Goal: Task Accomplishment & Management: Use online tool/utility

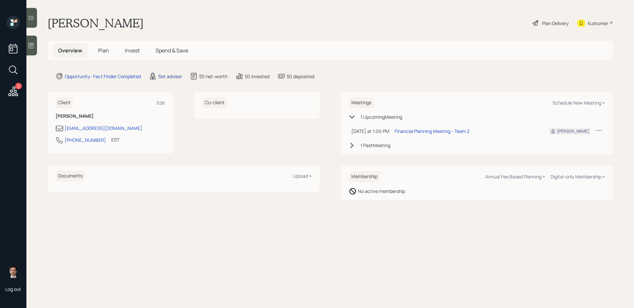
click at [172, 75] on div "Set advisor" at bounding box center [170, 76] width 24 height 7
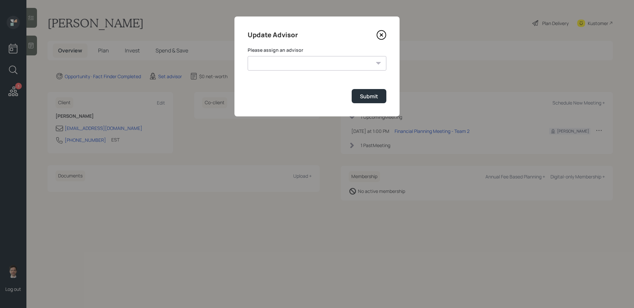
click at [272, 66] on select "[PERSON_NAME] [PERSON_NAME] End [PERSON_NAME] [PERSON_NAME] [PERSON_NAME] [PERS…" at bounding box center [317, 63] width 139 height 15
select select "ef6b64e1-8f62-4a74-b865-a7df4b35b836"
click at [248, 56] on select "[PERSON_NAME] [PERSON_NAME] End [PERSON_NAME] [PERSON_NAME] [PERSON_NAME] [PERS…" at bounding box center [317, 63] width 139 height 15
click at [371, 95] on div "Submit" at bounding box center [369, 96] width 18 height 7
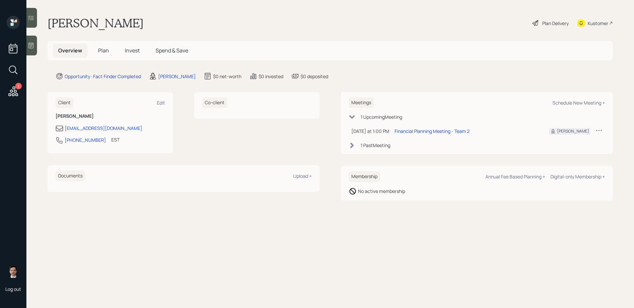
click at [102, 51] on span "Plan" at bounding box center [103, 50] width 11 height 7
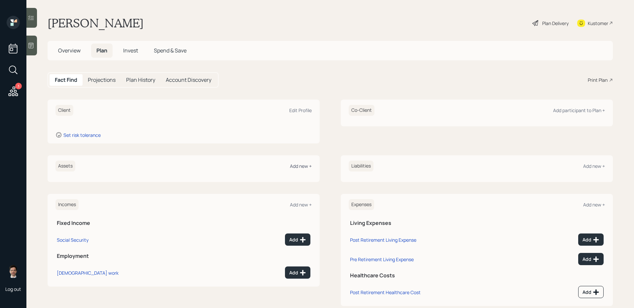
click at [300, 166] on div "Add new +" at bounding box center [301, 166] width 22 height 6
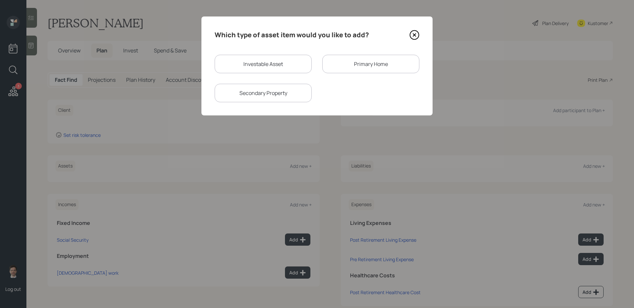
click at [265, 60] on div "Investable Asset" at bounding box center [263, 64] width 97 height 18
select select "taxable"
select select "balanced"
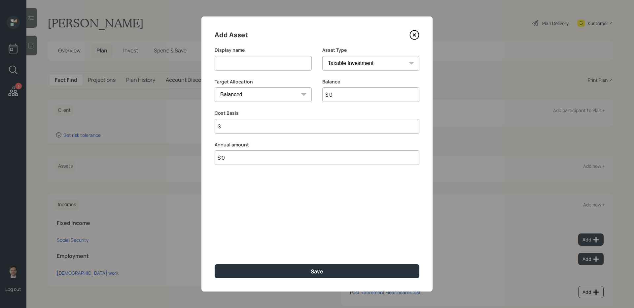
click at [283, 66] on input at bounding box center [263, 63] width 97 height 15
type input "[PERSON_NAME]"
select select "roth_ira"
type input "$"
type input "$ 1"
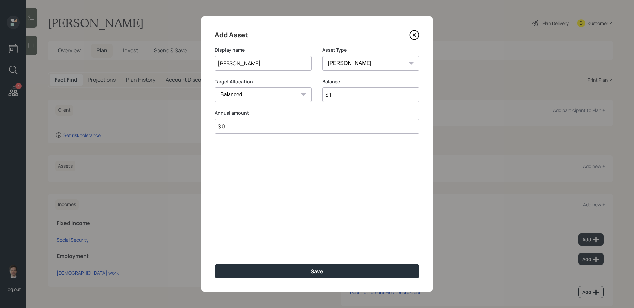
type input "$ 0"
click at [215, 245] on button "Save" at bounding box center [317, 271] width 205 height 14
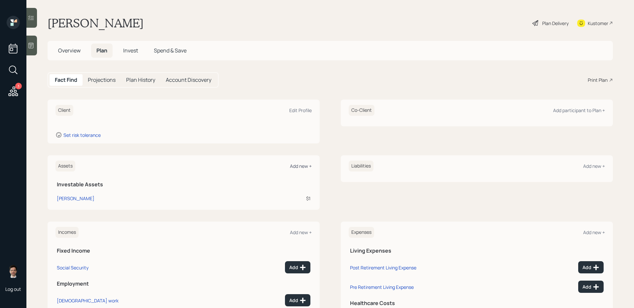
click at [299, 168] on div "Add new +" at bounding box center [301, 166] width 22 height 6
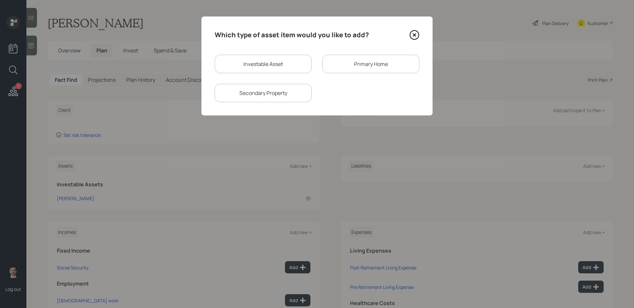
click at [276, 69] on div "Investable Asset" at bounding box center [263, 64] width 97 height 18
select select "taxable"
select select "balanced"
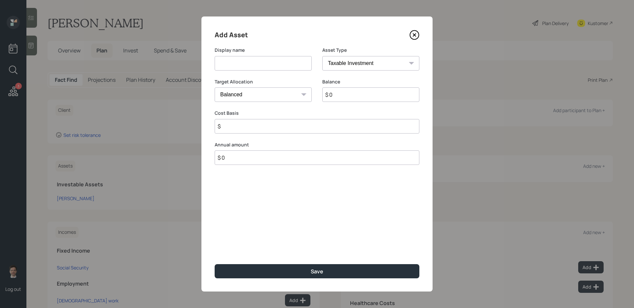
click at [276, 65] on input at bounding box center [263, 63] width 97 height 15
type input "Traditional IRA"
select select "ira"
type input "$"
type input "$ 250,000"
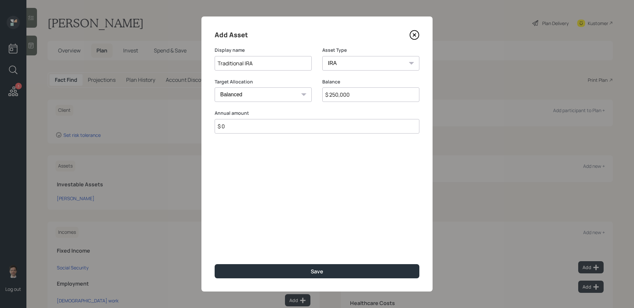
type input "$ 0"
click at [215, 245] on button "Save" at bounding box center [317, 271] width 205 height 14
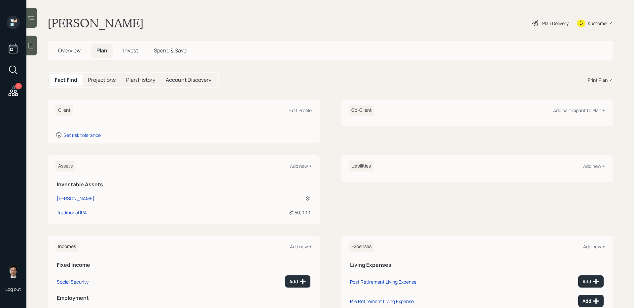
scroll to position [25, 0]
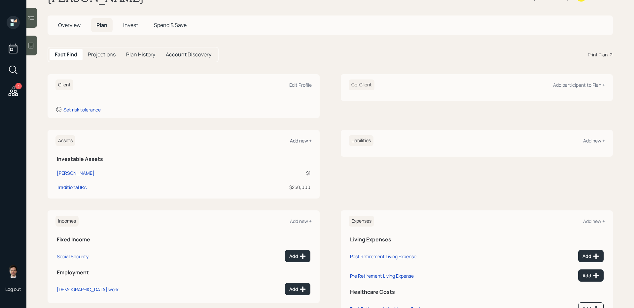
click at [297, 141] on div "Add new +" at bounding box center [301, 141] width 22 height 6
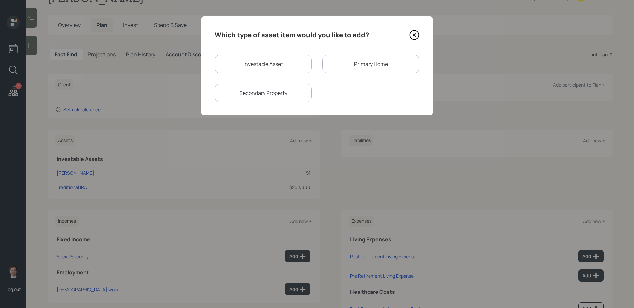
click at [255, 66] on div "Investable Asset" at bounding box center [263, 64] width 97 height 18
select select "taxable"
select select "balanced"
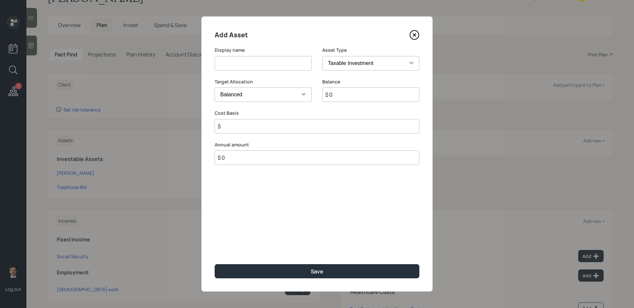
click at [249, 66] on input at bounding box center [263, 63] width 97 height 15
type input "Cash"
type input "$ 1"
type input "$ 0"
click at [215, 245] on button "Save" at bounding box center [317, 271] width 205 height 14
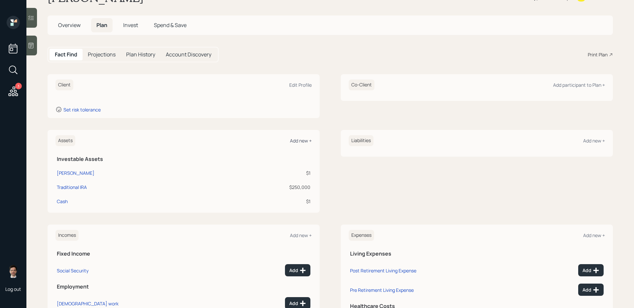
click at [296, 140] on div "Add new +" at bounding box center [301, 141] width 22 height 6
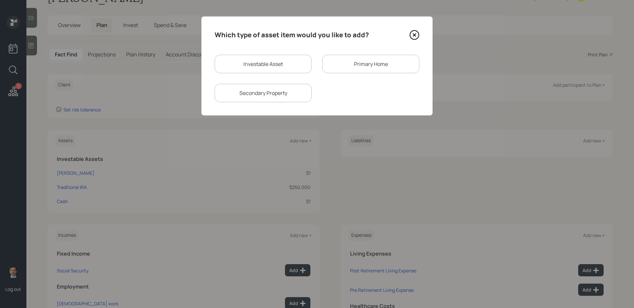
click at [264, 68] on div "Investable Asset" at bounding box center [263, 64] width 97 height 18
select select "taxable"
select select "balanced"
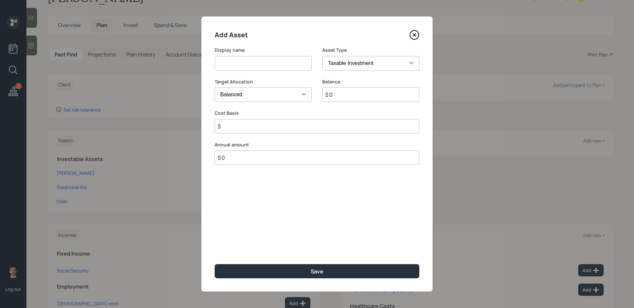
click at [264, 68] on input at bounding box center [263, 63] width 97 height 15
type input "Brokerage"
type input "$ 1"
click at [215, 245] on button "Save" at bounding box center [317, 271] width 205 height 14
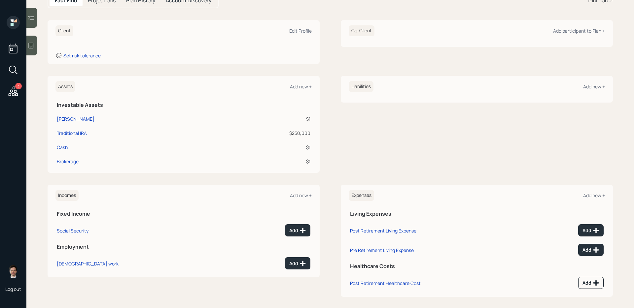
scroll to position [81, 0]
click at [299, 194] on div "Add new +" at bounding box center [301, 194] width 22 height 6
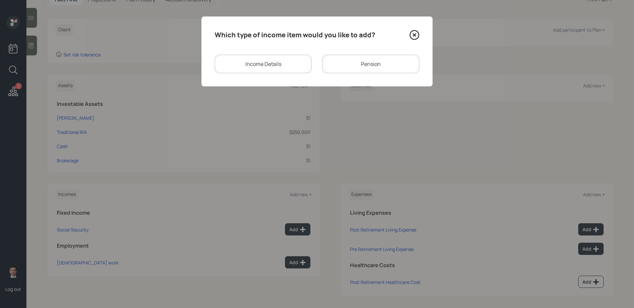
click at [350, 62] on div "Pension" at bounding box center [370, 64] width 97 height 18
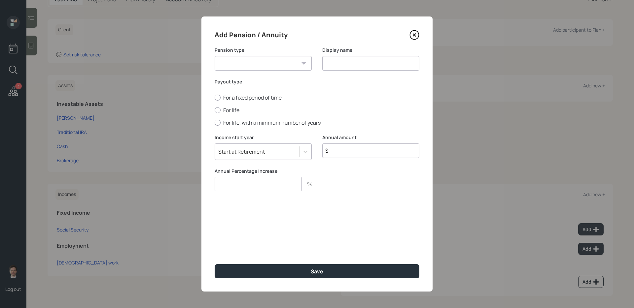
click at [292, 60] on select "Pension Annuity" at bounding box center [263, 63] width 97 height 15
select select "pension"
click at [215, 56] on select "Pension Annuity" at bounding box center [263, 63] width 97 height 15
click at [339, 64] on input at bounding box center [370, 63] width 97 height 15
type input "World Bank Pension"
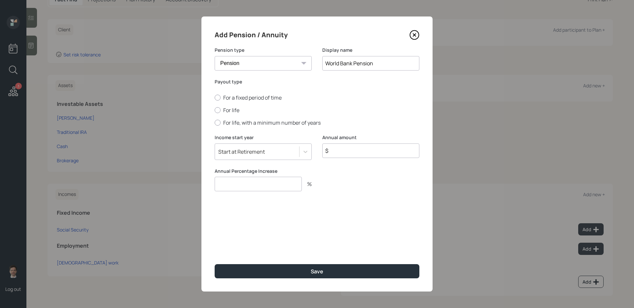
click at [228, 106] on div "For a fixed period of time For life For life, with a minimum number of years" at bounding box center [317, 110] width 205 height 32
click at [230, 112] on label "For life" at bounding box center [317, 110] width 205 height 7
click at [215, 111] on input "For life" at bounding box center [214, 110] width 0 height 0
radio input "true"
click at [333, 151] on input "$" at bounding box center [370, 151] width 97 height 15
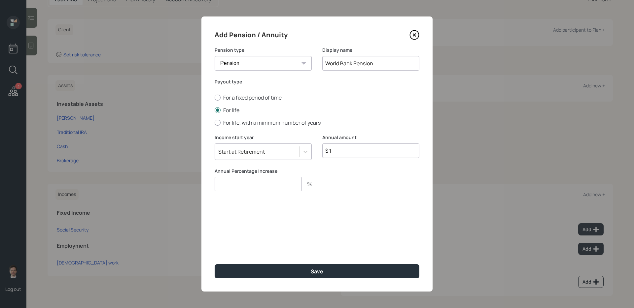
type input "$ 1"
type input "0"
click at [215, 245] on button "Save" at bounding box center [317, 271] width 205 height 14
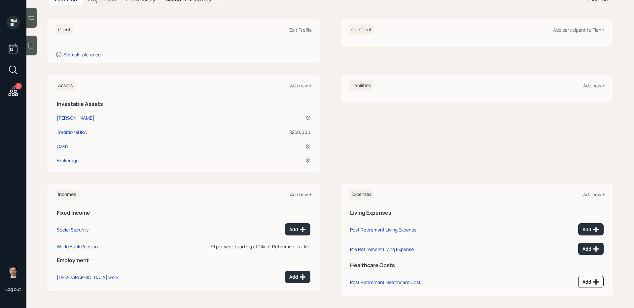
click at [303, 192] on div "Add new +" at bounding box center [301, 194] width 22 height 6
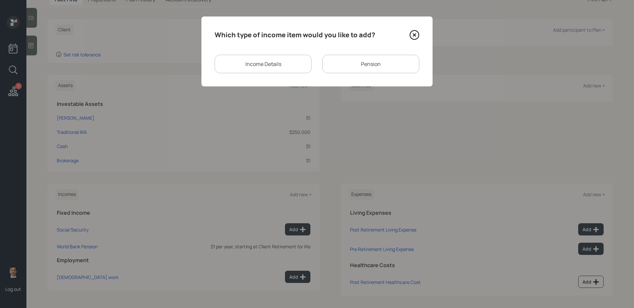
click at [338, 68] on div "Pension" at bounding box center [370, 64] width 97 height 18
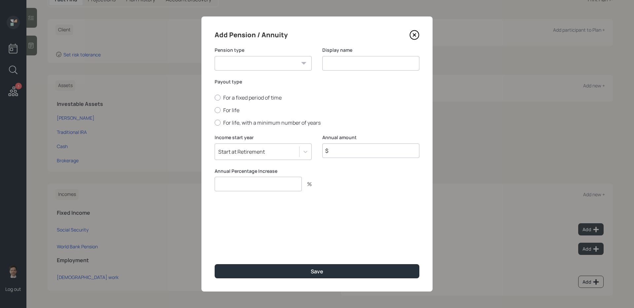
click at [274, 62] on select "Pension Annuity" at bounding box center [263, 63] width 97 height 15
select select "pension"
click at [215, 56] on select "Pension Annuity" at bounding box center [263, 63] width 97 height 15
click at [336, 61] on input at bounding box center [370, 63] width 97 height 15
type input "Yolet Pension"
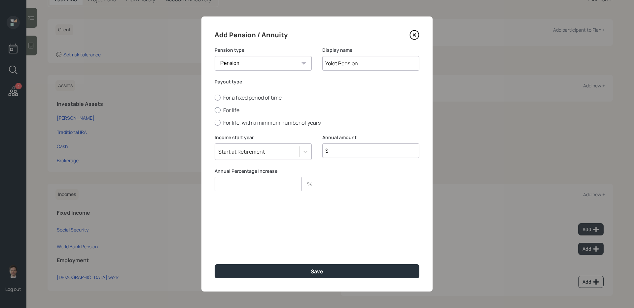
click at [234, 108] on label "For life" at bounding box center [317, 110] width 205 height 7
click at [215, 110] on input "For life" at bounding box center [214, 110] width 0 height 0
radio input "true"
click at [347, 162] on div "Annual amount $" at bounding box center [370, 151] width 97 height 34
click at [350, 150] on input "$" at bounding box center [370, 151] width 97 height 15
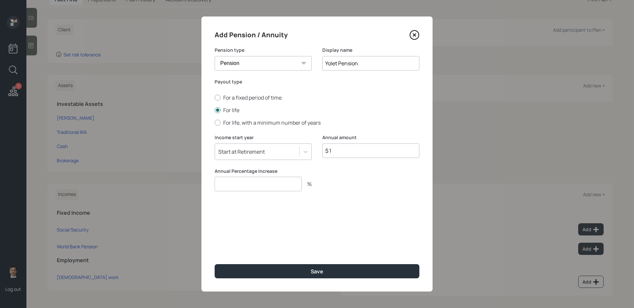
type input "$ 1"
type input "0"
click at [215, 245] on button "Save" at bounding box center [317, 271] width 205 height 14
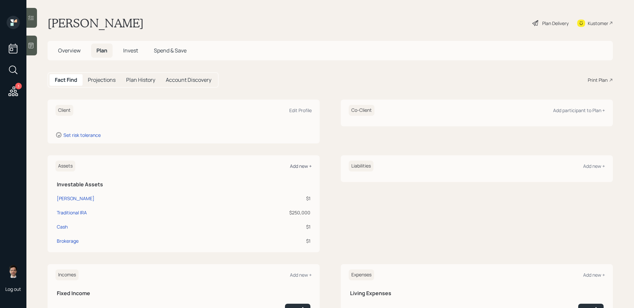
click at [301, 166] on div "Add new +" at bounding box center [301, 166] width 22 height 6
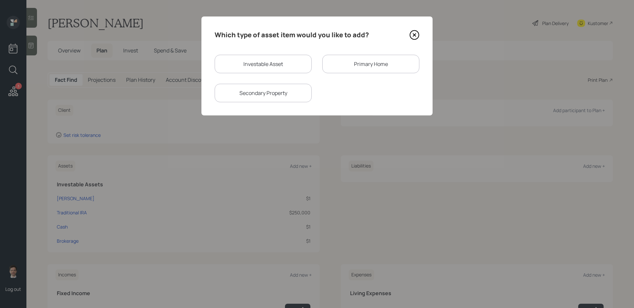
click at [386, 63] on div "Primary Home" at bounding box center [370, 64] width 97 height 18
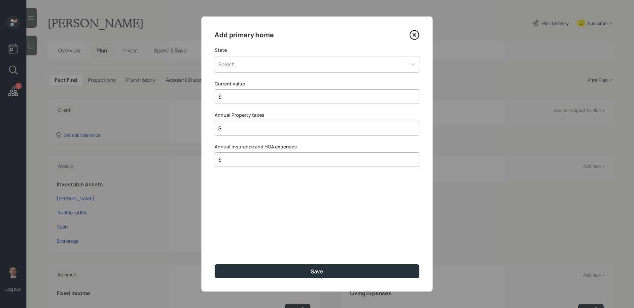
click at [294, 66] on div "Select..." at bounding box center [311, 64] width 192 height 11
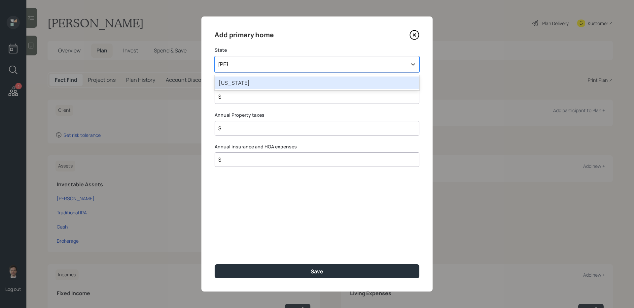
type input "[PERSON_NAME]"
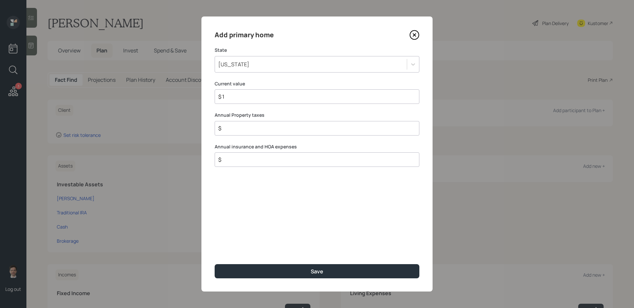
type input "$ 1"
click at [215, 245] on button "Save" at bounding box center [317, 271] width 205 height 14
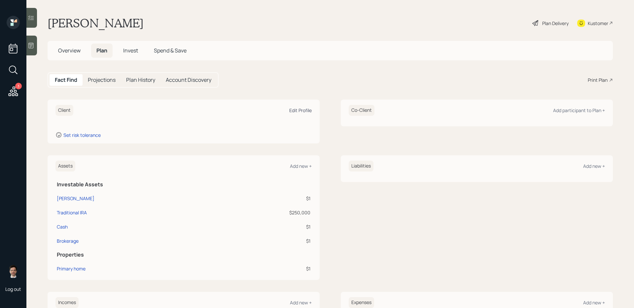
click at [296, 109] on div "Edit Profile" at bounding box center [300, 110] width 22 height 6
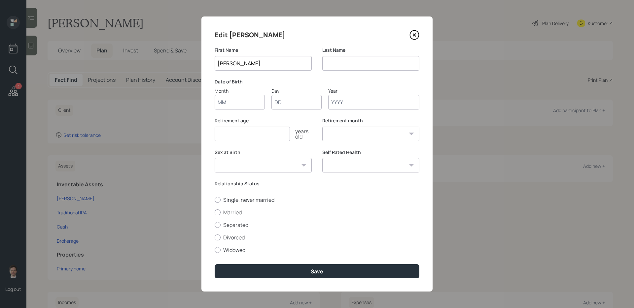
type input "[PERSON_NAME]"
type input "01"
type input "16"
type input "1952"
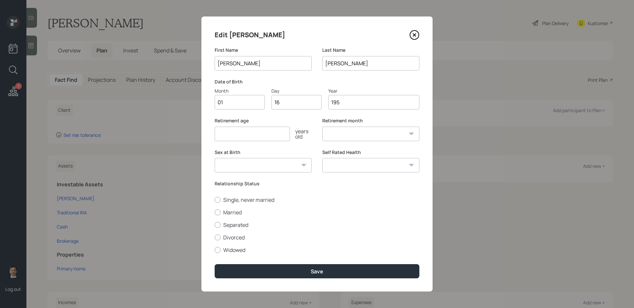
select select "1"
type input "1952"
click at [256, 134] on input "number" at bounding box center [252, 134] width 75 height 15
type input "65"
click at [227, 209] on label "Married" at bounding box center [317, 212] width 205 height 7
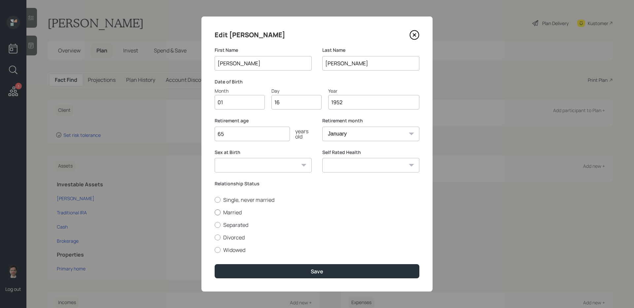
click at [215, 212] on input "Married" at bounding box center [214, 212] width 0 height 0
radio input "true"
click at [293, 167] on select "[DEMOGRAPHIC_DATA] [DEMOGRAPHIC_DATA] Other / Prefer not to say" at bounding box center [263, 165] width 97 height 15
select select "[DEMOGRAPHIC_DATA]"
click at [215, 158] on select "[DEMOGRAPHIC_DATA] [DEMOGRAPHIC_DATA] Other / Prefer not to say" at bounding box center [263, 165] width 97 height 15
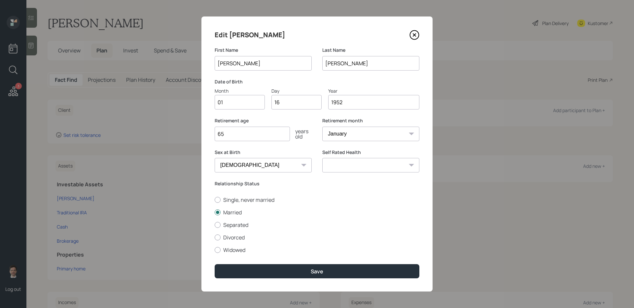
click at [355, 165] on select "Excellent Very Good Good Fair Poor" at bounding box center [370, 165] width 97 height 15
select select "good"
click at [322, 158] on select "Excellent Very Good Good Fair Poor" at bounding box center [370, 165] width 97 height 15
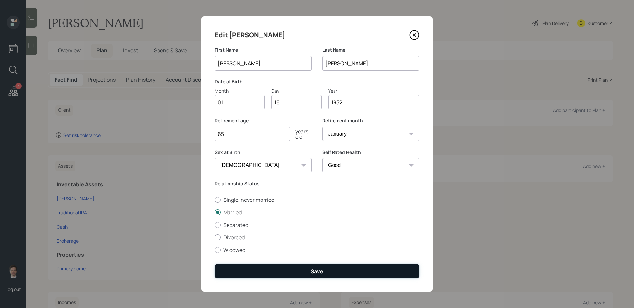
click at [340, 245] on button "Save" at bounding box center [317, 271] width 205 height 14
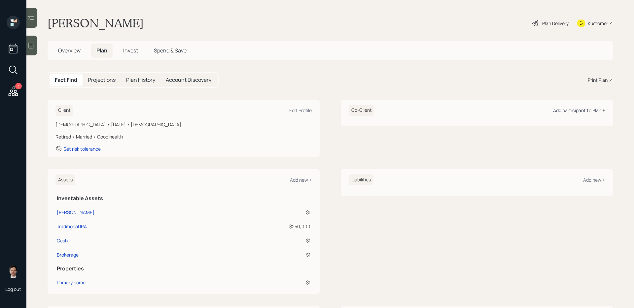
click at [485, 110] on div "Add participant to Plan +" at bounding box center [579, 110] width 52 height 6
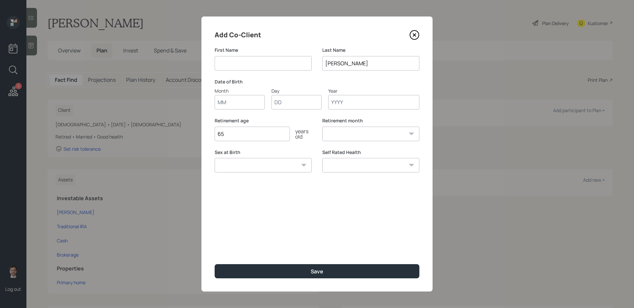
click at [271, 64] on input at bounding box center [263, 63] width 97 height 15
type input "[PERSON_NAME]"
click at [249, 100] on input "Month" at bounding box center [240, 102] width 50 height 15
click at [345, 66] on input "Lorquete-[PERSON_NAME]" at bounding box center [370, 63] width 97 height 15
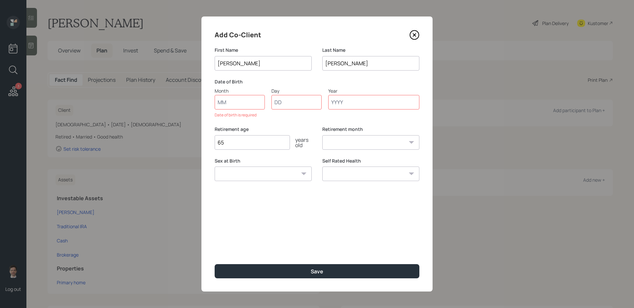
type input "[PERSON_NAME]"
click at [252, 102] on input "Month" at bounding box center [240, 102] width 50 height 15
type input "08"
type input "16"
type input "1953"
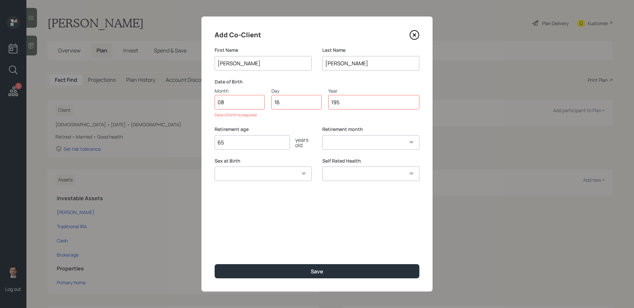
select select "8"
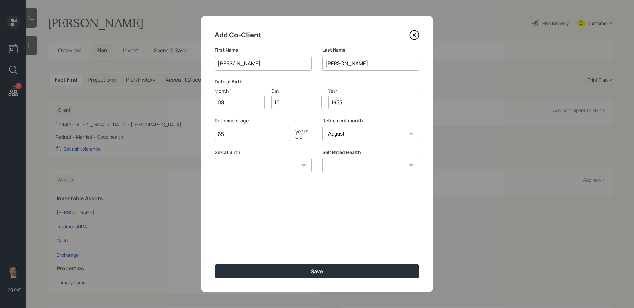
type input "1953"
click at [265, 167] on select "[DEMOGRAPHIC_DATA] [DEMOGRAPHIC_DATA] Other / Prefer not to say" at bounding box center [263, 165] width 97 height 15
select select "[DEMOGRAPHIC_DATA]"
click at [215, 158] on select "[DEMOGRAPHIC_DATA] [DEMOGRAPHIC_DATA] Other / Prefer not to say" at bounding box center [263, 165] width 97 height 15
click at [359, 164] on select "Excellent Very Good Good Fair Poor" at bounding box center [370, 165] width 97 height 15
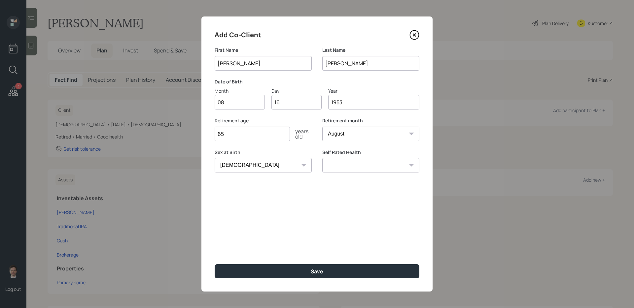
select select "good"
click at [322, 158] on select "Excellent Very Good Good Fair Poor" at bounding box center [370, 165] width 97 height 15
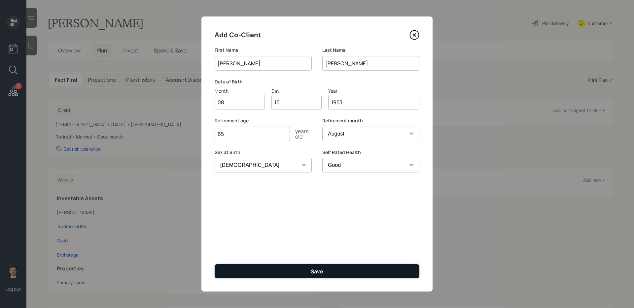
click at [336, 245] on button "Save" at bounding box center [317, 271] width 205 height 14
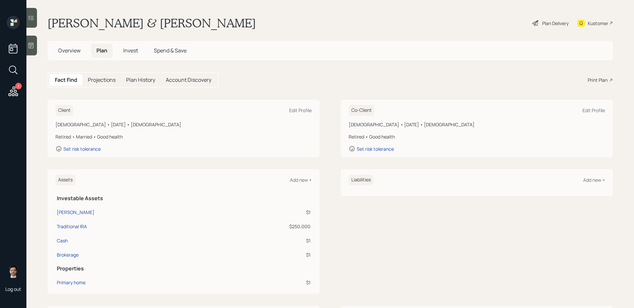
click at [485, 23] on div "Plan Delivery" at bounding box center [555, 23] width 26 height 7
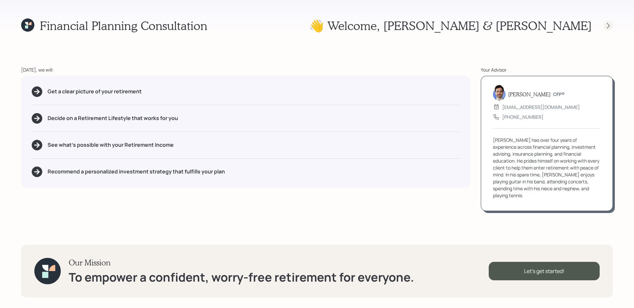
click at [485, 27] on icon at bounding box center [608, 26] width 3 height 6
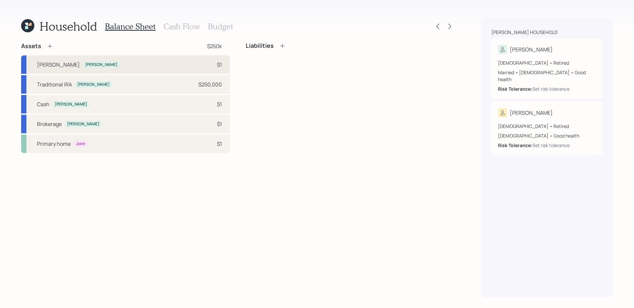
click at [187, 66] on div "[PERSON_NAME] [PERSON_NAME] $1" at bounding box center [125, 64] width 209 height 18
select select "roth_ira"
select select "balanced"
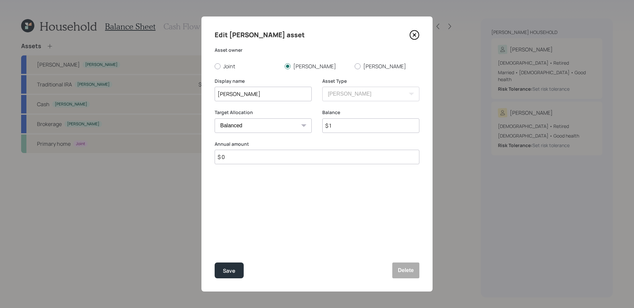
click at [357, 130] on input "$ 1" at bounding box center [370, 125] width 97 height 15
type input "$ 50,000"
click at [215, 245] on button "Save" at bounding box center [229, 271] width 29 height 16
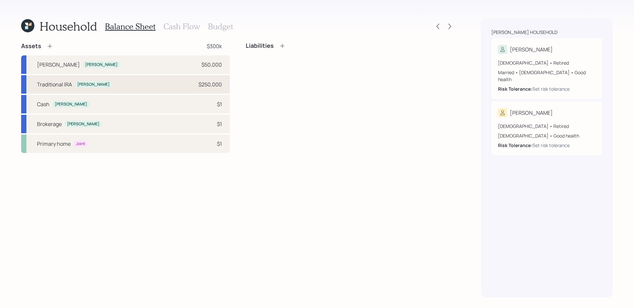
click at [199, 85] on div "$250,000" at bounding box center [209, 85] width 23 height 8
select select "ira"
select select "balanced"
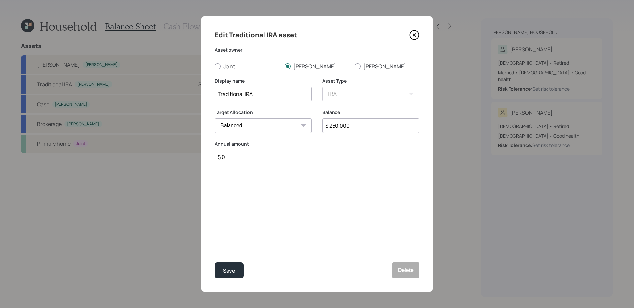
click at [277, 95] on input "Traditional IRA" at bounding box center [263, 94] width 97 height 15
type input "Traditional IRA's"
click at [215, 245] on button "Save" at bounding box center [229, 271] width 29 height 16
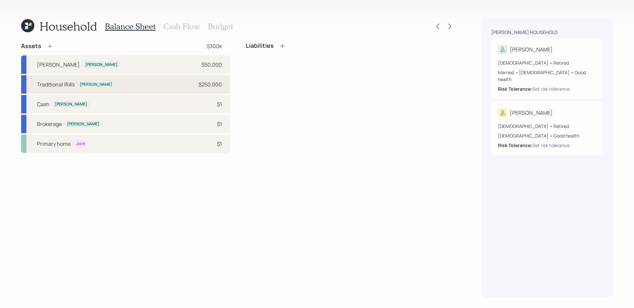
click at [176, 86] on div "Traditional IRA's [PERSON_NAME] $250,000" at bounding box center [125, 84] width 209 height 18
select select "ira"
select select "balanced"
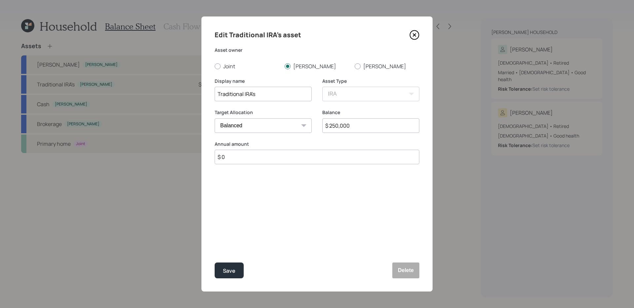
click at [371, 128] on input "$ 250,000" at bounding box center [370, 125] width 97 height 15
type input "$ 150,000"
click at [215, 245] on button "Save" at bounding box center [229, 271] width 29 height 16
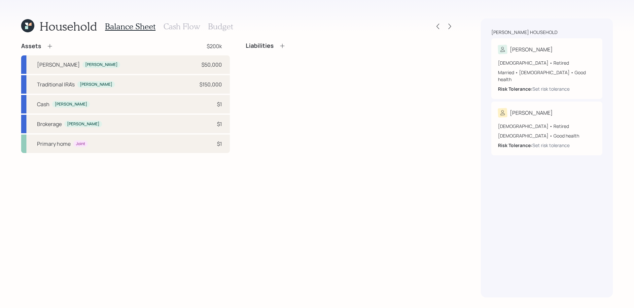
click at [51, 45] on icon at bounding box center [50, 46] width 7 height 7
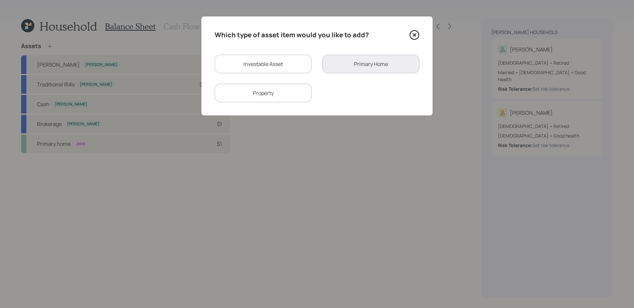
click at [271, 59] on div "Investable Asset" at bounding box center [263, 64] width 97 height 18
select select "taxable"
select select "balanced"
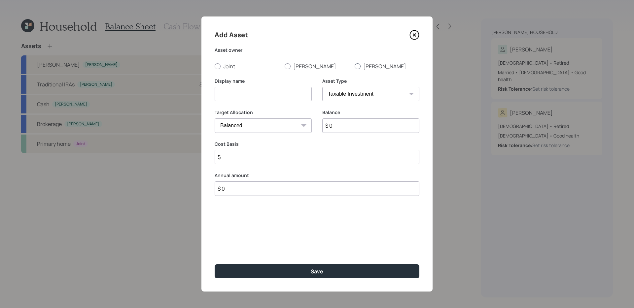
click at [367, 66] on label "[PERSON_NAME]" at bounding box center [386, 66] width 65 height 7
click at [354, 66] on input "[PERSON_NAME]" at bounding box center [354, 66] width 0 height 0
radio input "true"
click at [305, 90] on input at bounding box center [263, 94] width 97 height 15
type input "[PERSON_NAME]"
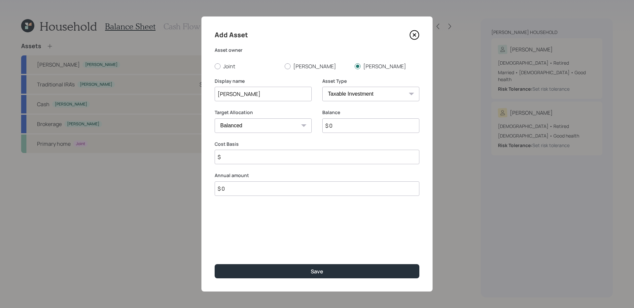
select select "ira"
type input "$"
type input "$ 250,000"
type input "$ 0"
click at [215, 245] on button "Save" at bounding box center [317, 271] width 205 height 14
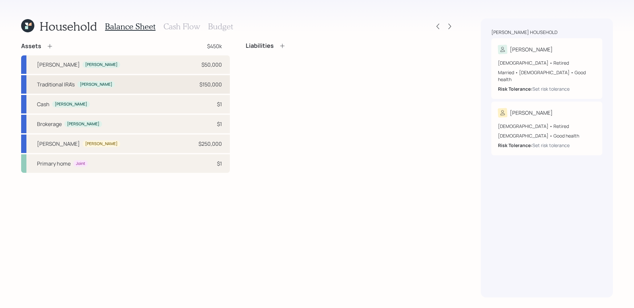
click at [151, 79] on div "Traditional IRA's [PERSON_NAME] $150,000" at bounding box center [125, 84] width 209 height 18
select select "ira"
select select "balanced"
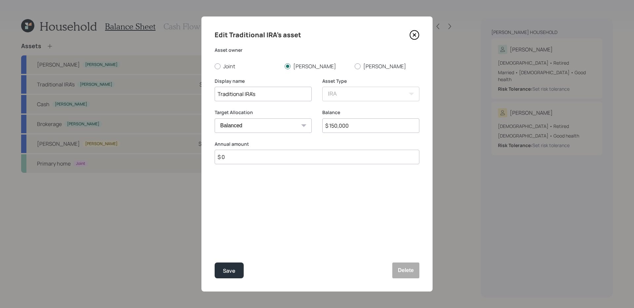
click at [281, 101] on input "Traditional IRA's" at bounding box center [263, 94] width 97 height 15
type input "Traditional IRA"
click at [215, 245] on button "Save" at bounding box center [229, 271] width 29 height 16
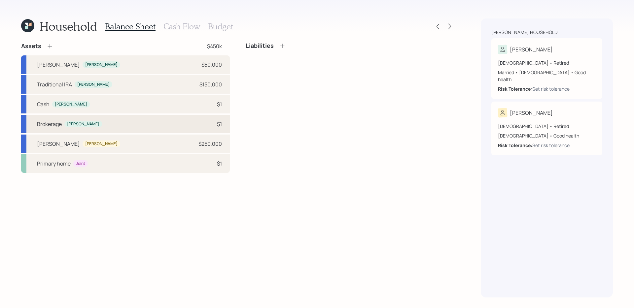
click at [186, 125] on div "Brokerage [PERSON_NAME] $1" at bounding box center [125, 124] width 209 height 18
select select "taxable"
select select "balanced"
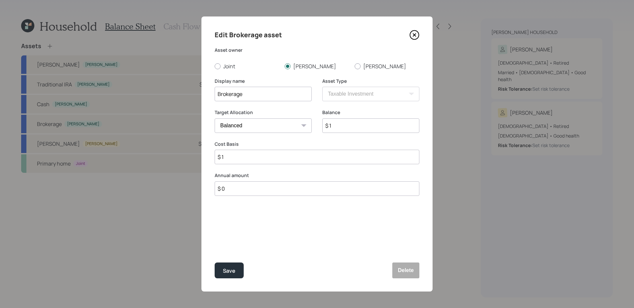
click at [380, 125] on input "$ 1" at bounding box center [370, 125] width 97 height 15
type input "$ 2,000,000"
type input "$ 1,500,000"
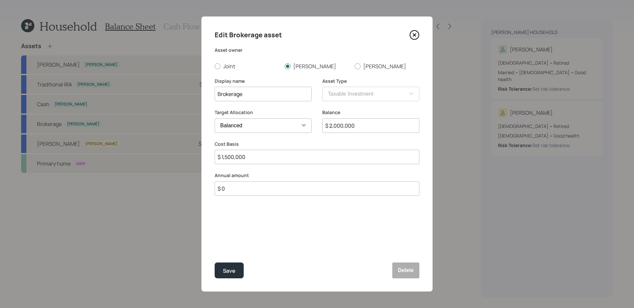
click at [215, 245] on button "Save" at bounding box center [229, 271] width 29 height 16
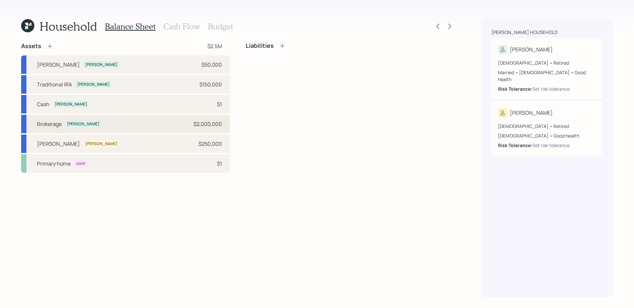
click at [190, 125] on div "Brokerage [PERSON_NAME] $2,000,000" at bounding box center [125, 124] width 209 height 18
select select "taxable"
select select "balanced"
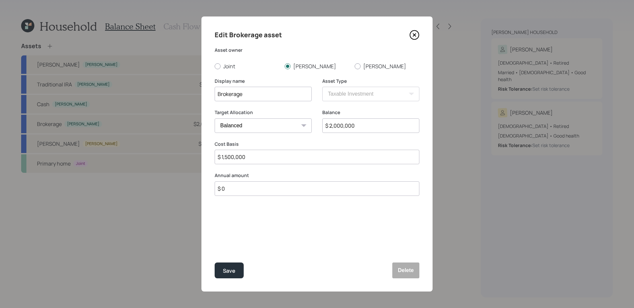
click at [256, 96] on input "Brokerage" at bounding box center [263, 94] width 97 height 15
click at [285, 95] on input "Brokerage accounts ([PERSON_NAME], Vanguard, Americna Century)" at bounding box center [263, 94] width 97 height 15
click at [328, 94] on div "Display name Brokerage accounts ([PERSON_NAME], Vanguard, American Century) Ass…" at bounding box center [317, 94] width 205 height 32
type input "Brokerage accounts ([PERSON_NAME], Vanguard, American Century)"
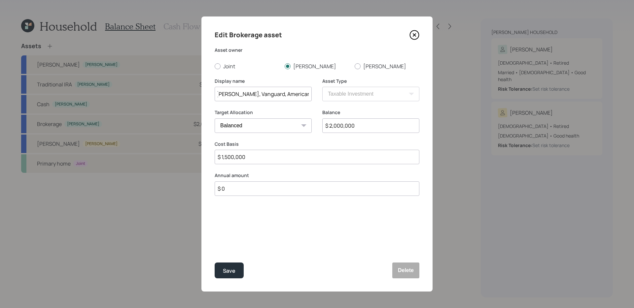
scroll to position [0, 0]
click at [289, 245] on div "Edit Brokerage asset Asset owner Joint [PERSON_NAME] Display name Brokerage acc…" at bounding box center [316, 154] width 231 height 275
click at [233, 245] on div "Save" at bounding box center [229, 271] width 13 height 9
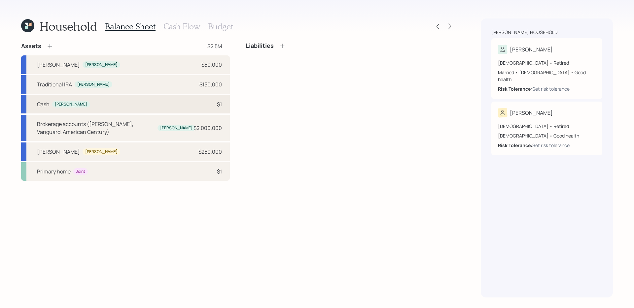
click at [199, 103] on div "[PERSON_NAME] $1" at bounding box center [125, 104] width 209 height 18
select select "taxable"
select select "balanced"
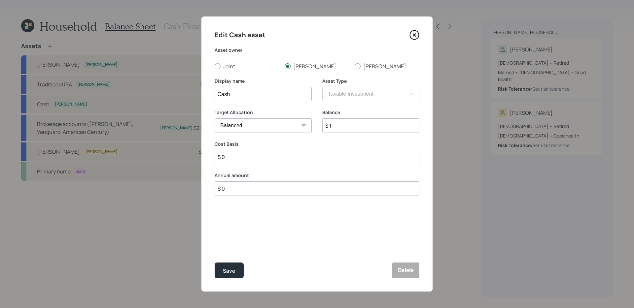
click at [342, 127] on input "$ 1" at bounding box center [370, 125] width 97 height 15
click at [348, 125] on input "$ 1" at bounding box center [370, 125] width 97 height 15
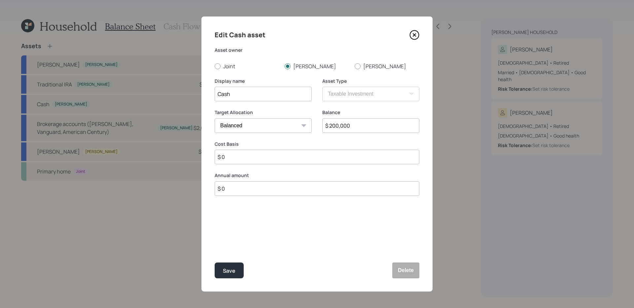
type input "$ 200,000"
click at [215, 245] on button "Save" at bounding box center [229, 271] width 29 height 16
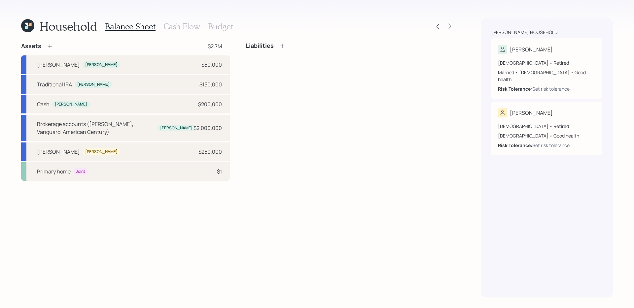
click at [270, 172] on div "Liabilities" at bounding box center [350, 111] width 209 height 139
click at [192, 172] on div "Primary home Joint $1" at bounding box center [125, 171] width 209 height 18
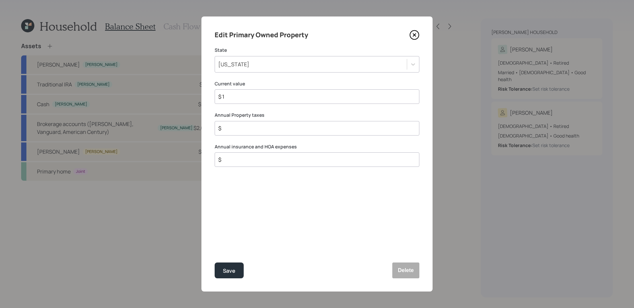
click at [305, 99] on input "$ 1" at bounding box center [313, 97] width 193 height 8
type input "$ 500,000"
click at [319, 131] on input "$" at bounding box center [313, 128] width 193 height 8
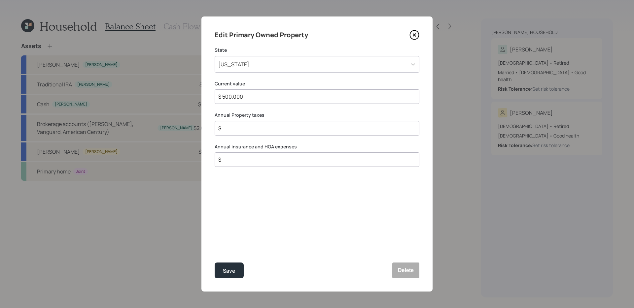
click at [319, 130] on input "$" at bounding box center [313, 128] width 193 height 8
type input "$ 5,000"
type input "$ 2,000"
click at [215, 245] on button "Save" at bounding box center [229, 271] width 29 height 16
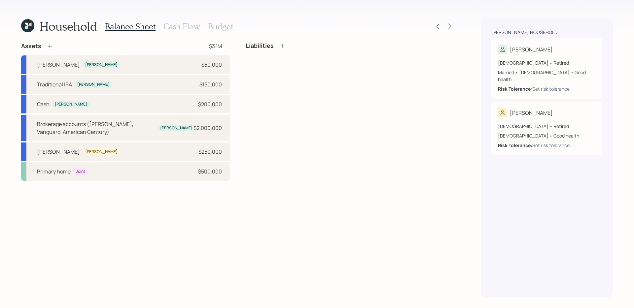
click at [284, 45] on icon at bounding box center [282, 46] width 7 height 7
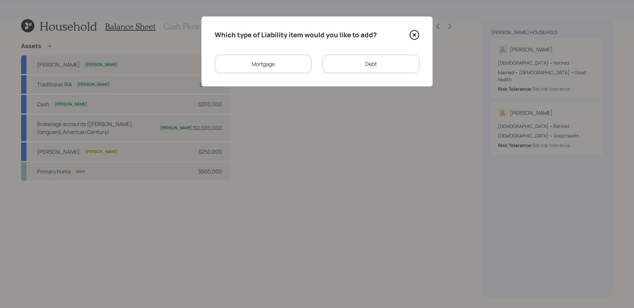
click at [291, 62] on div "Mortgage" at bounding box center [263, 64] width 97 height 18
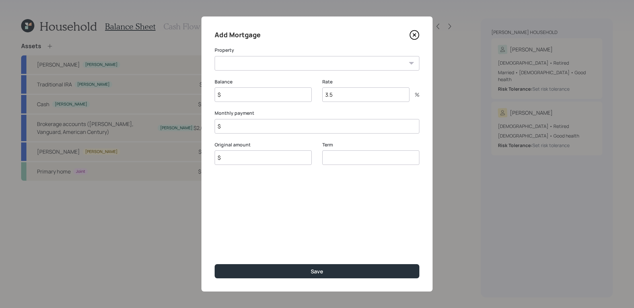
click at [269, 65] on select "MD Primary home" at bounding box center [317, 63] width 205 height 15
select select "7effc899-a925-4373-bcf3-39e76ef784c1"
click at [215, 56] on select "MD Primary home" at bounding box center [317, 63] width 205 height 15
click at [259, 93] on input "$" at bounding box center [263, 94] width 97 height 15
type input "$ 70,000"
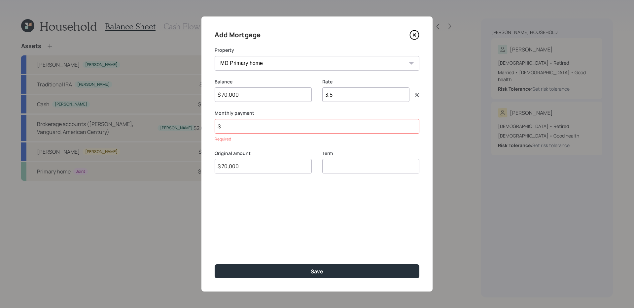
type input "$ 70,000"
type input "30"
type input "4.25"
click at [339, 91] on input "4.25" at bounding box center [365, 94] width 87 height 15
click at [301, 123] on input "$" at bounding box center [317, 126] width 205 height 15
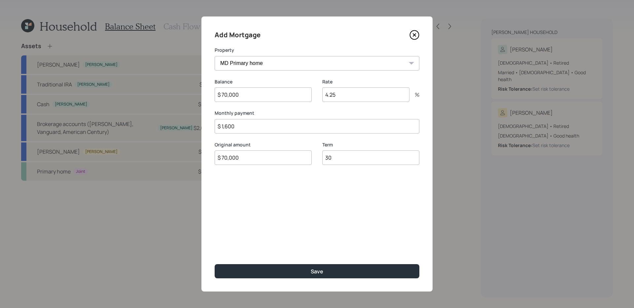
type input "$ 1,600"
click at [215, 245] on button "Save" at bounding box center [317, 271] width 205 height 14
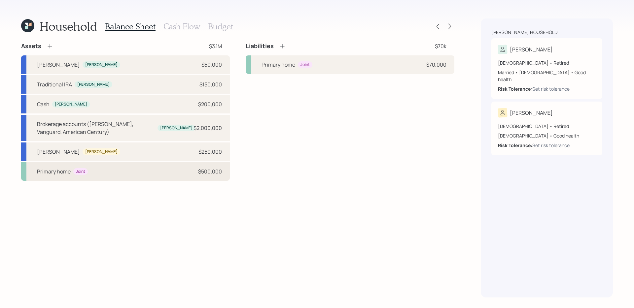
click at [110, 171] on div "Primary home Joint $500,000" at bounding box center [125, 171] width 209 height 18
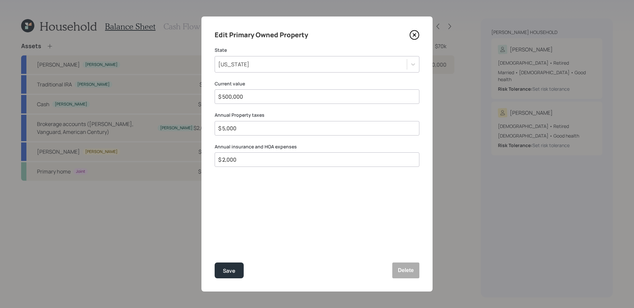
click at [412, 34] on icon at bounding box center [414, 35] width 10 height 10
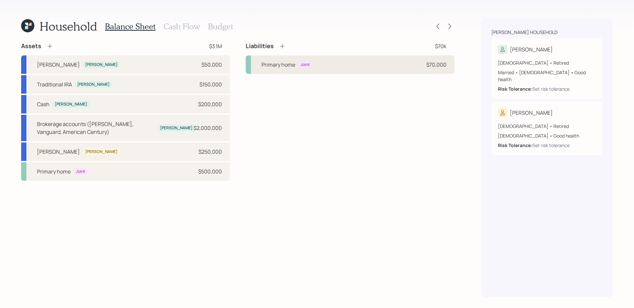
click at [351, 71] on div "Primary home Joint $70,000" at bounding box center [350, 64] width 209 height 18
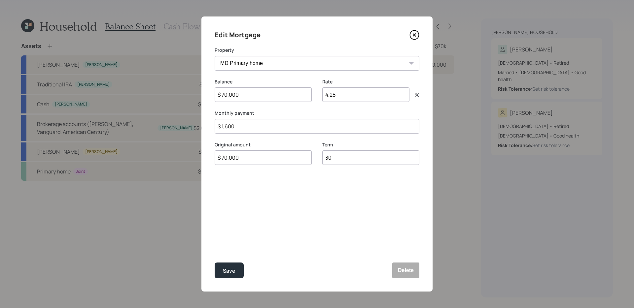
click at [282, 127] on input "$ 1,600" at bounding box center [317, 126] width 205 height 15
type input "$ 1,017"
click at [215, 245] on button "Save" at bounding box center [229, 271] width 29 height 16
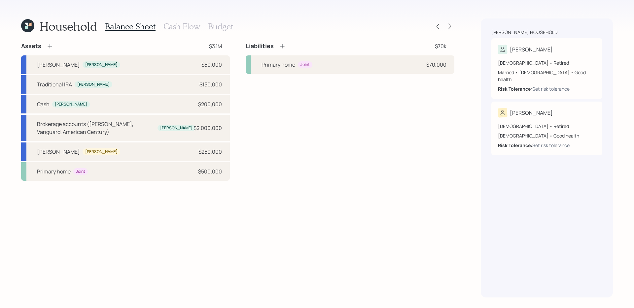
click at [324, 188] on div "Assets $3.1M [PERSON_NAME] [PERSON_NAME] $50,000 Traditional IRA [PERSON_NAME] …" at bounding box center [237, 169] width 433 height 255
click at [188, 27] on h3 "Cash Flow" at bounding box center [181, 27] width 37 height 10
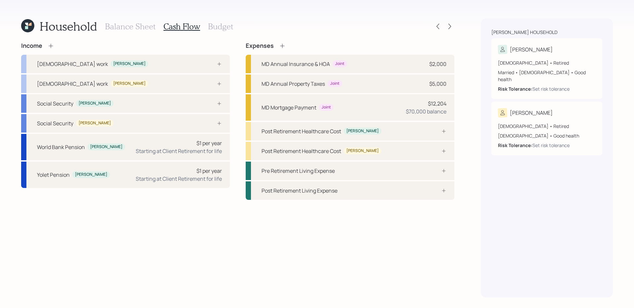
click at [221, 233] on div "Income [DEMOGRAPHIC_DATA] work [PERSON_NAME] [DEMOGRAPHIC_DATA] work [PERSON_NA…" at bounding box center [237, 169] width 433 height 255
click at [216, 171] on div "$1 per year" at bounding box center [208, 171] width 25 height 8
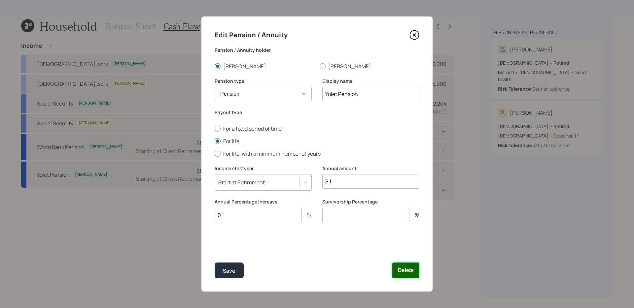
click at [404, 245] on button "Delete" at bounding box center [405, 271] width 27 height 16
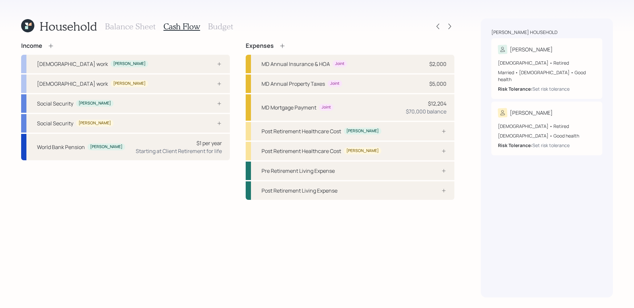
click at [171, 232] on div "Income [DEMOGRAPHIC_DATA] work [PERSON_NAME] [DEMOGRAPHIC_DATA] work [PERSON_NA…" at bounding box center [237, 169] width 433 height 255
click at [208, 102] on div at bounding box center [212, 103] width 20 height 5
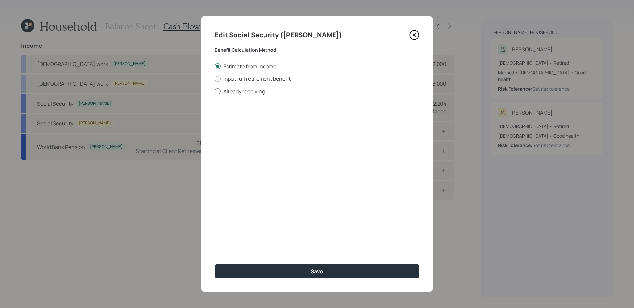
click at [248, 92] on label "Already receiving" at bounding box center [317, 91] width 205 height 7
click at [215, 91] on input "Already receiving" at bounding box center [214, 91] width 0 height 0
radio input "true"
click at [259, 155] on input "number" at bounding box center [252, 158] width 75 height 15
type input "67"
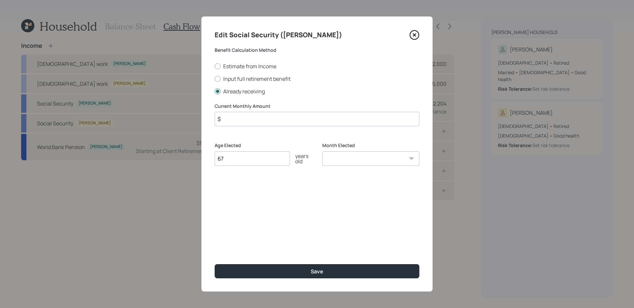
click at [297, 117] on input "$" at bounding box center [317, 119] width 205 height 15
type input "$ 4,650"
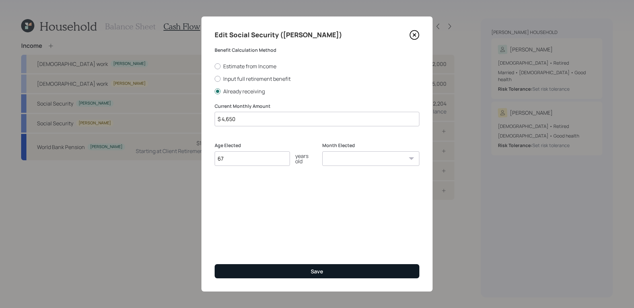
click at [290, 245] on button "Save" at bounding box center [317, 271] width 205 height 14
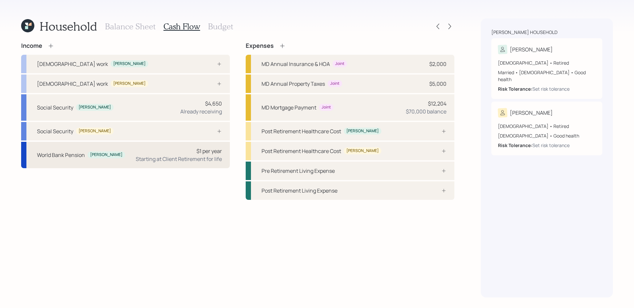
click at [122, 158] on div "World Bank Pension [PERSON_NAME] $1 per year Starting at Client Retirement for …" at bounding box center [125, 155] width 209 height 26
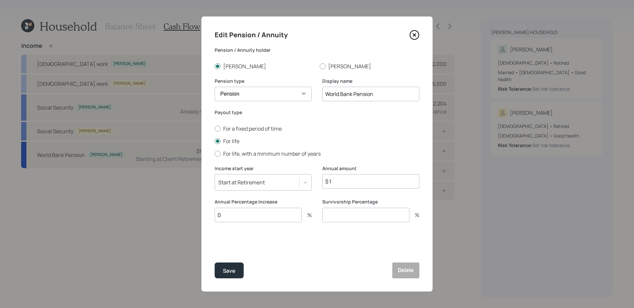
click at [358, 181] on input "$ 1" at bounding box center [370, 181] width 97 height 15
type input "$ 204,000"
click at [269, 217] on input "0" at bounding box center [258, 215] width 87 height 15
type input "3"
click at [351, 216] on input "number" at bounding box center [365, 215] width 87 height 15
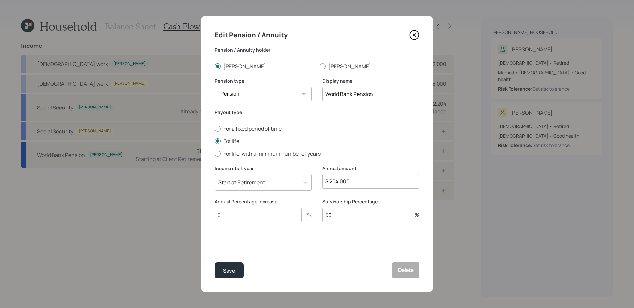
type input "50"
click at [215, 245] on button "Save" at bounding box center [229, 271] width 29 height 16
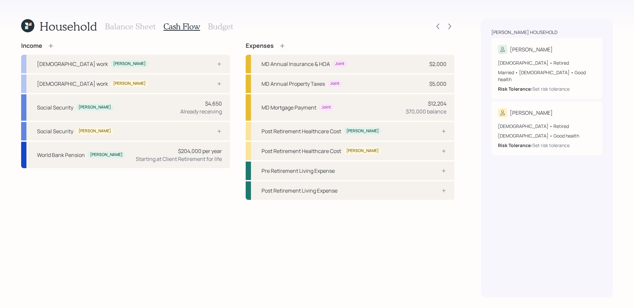
click at [265, 245] on div "Income [DEMOGRAPHIC_DATA] work [PERSON_NAME] [DEMOGRAPHIC_DATA] work [PERSON_NA…" at bounding box center [237, 169] width 433 height 255
click at [453, 27] on div at bounding box center [449, 26] width 9 height 9
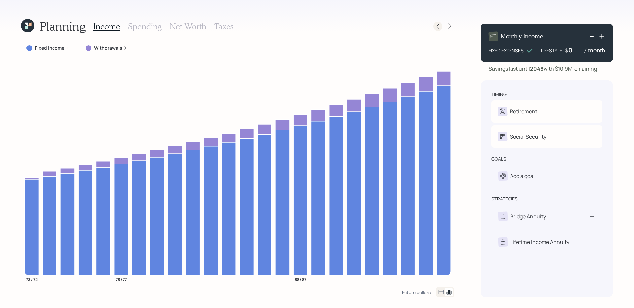
click at [438, 26] on icon at bounding box center [437, 26] width 7 height 7
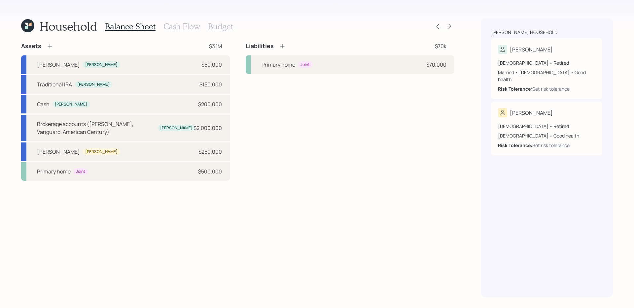
click at [172, 25] on h3 "Cash Flow" at bounding box center [181, 27] width 37 height 10
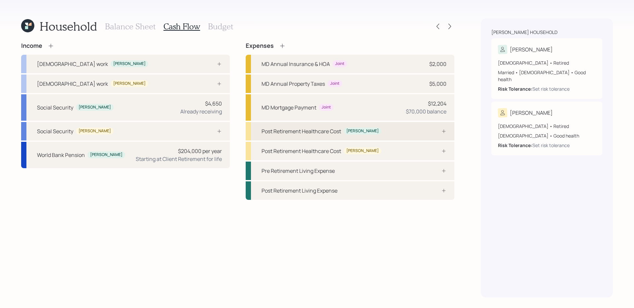
click at [406, 130] on div "Post Retirement Healthcare Cost [PERSON_NAME]" at bounding box center [350, 131] width 209 height 18
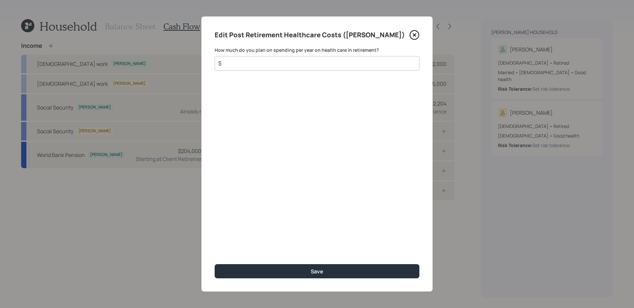
click at [366, 66] on input "$" at bounding box center [313, 63] width 193 height 8
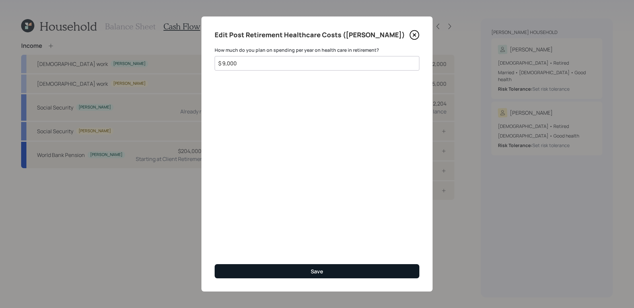
type input "$ 9,000"
click at [279, 245] on button "Save" at bounding box center [317, 271] width 205 height 14
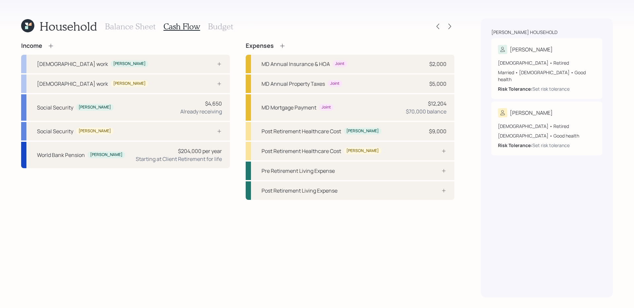
click at [373, 224] on div "Income [DEMOGRAPHIC_DATA] work [PERSON_NAME] [DEMOGRAPHIC_DATA] work [PERSON_NA…" at bounding box center [237, 169] width 433 height 255
click at [223, 25] on h3 "Budget" at bounding box center [220, 27] width 25 height 10
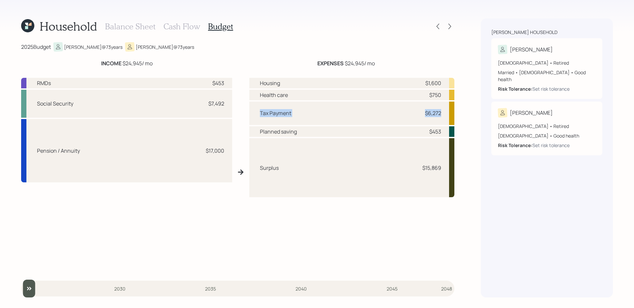
drag, startPoint x: 259, startPoint y: 116, endPoint x: 452, endPoint y: 115, distance: 193.4
click at [452, 115] on div "Tax Payment $6,272" at bounding box center [351, 113] width 205 height 23
click at [423, 113] on div "$6,272" at bounding box center [431, 113] width 20 height 8
drag, startPoint x: 423, startPoint y: 83, endPoint x: 447, endPoint y: 83, distance: 23.1
click at [447, 83] on div "Housing $1,600" at bounding box center [351, 83] width 205 height 11
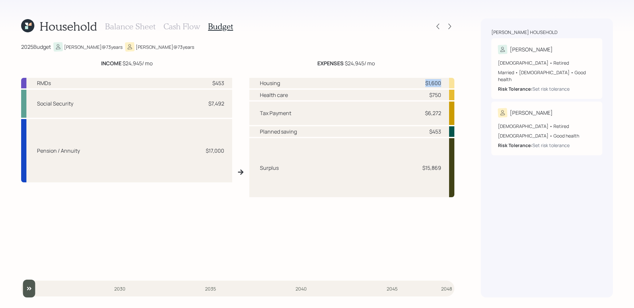
click at [395, 148] on div "Surplus $15,869" at bounding box center [351, 167] width 205 height 59
drag, startPoint x: 395, startPoint y: 181, endPoint x: 448, endPoint y: 173, distance: 54.4
click at [448, 173] on div "Surplus $15,869" at bounding box center [351, 167] width 205 height 59
drag, startPoint x: 448, startPoint y: 171, endPoint x: 418, endPoint y: 168, distance: 29.9
click at [418, 168] on div "Surplus $15,869" at bounding box center [351, 167] width 205 height 59
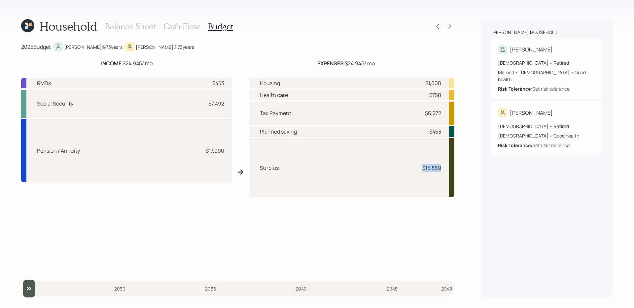
click at [366, 228] on div "Housing $1,600 Health care $750 Tax Payment $6,272 Planned saving $453 Surplus …" at bounding box center [351, 175] width 205 height 194
click at [332, 245] on div "Housing $1,600 Health care $750 Tax Payment $6,272 Planned saving $453 Surplus …" at bounding box center [351, 175] width 205 height 194
click at [186, 27] on h3 "Cash Flow" at bounding box center [181, 27] width 37 height 10
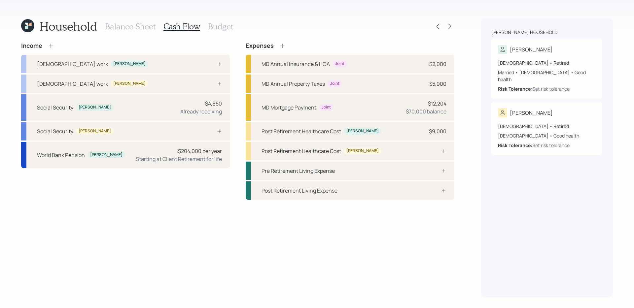
click at [134, 29] on h3 "Balance Sheet" at bounding box center [130, 27] width 50 height 10
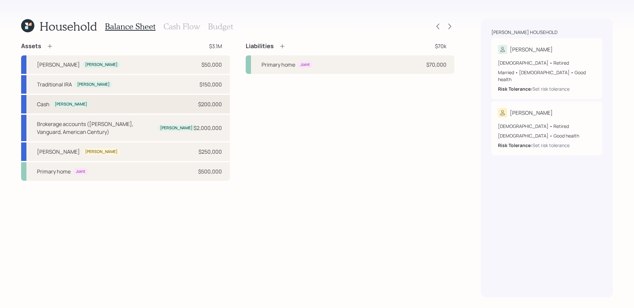
click at [165, 106] on div "[PERSON_NAME] $200,000" at bounding box center [125, 104] width 209 height 18
select select "taxable"
select select "balanced"
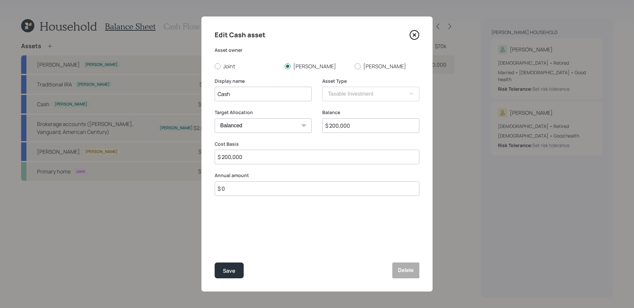
click at [282, 189] on input "$ 0" at bounding box center [317, 189] width 205 height 15
type input "$ 30,000"
click at [306, 222] on icon at bounding box center [305, 221] width 7 height 7
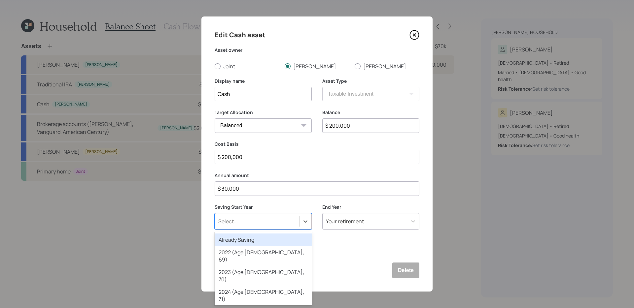
click at [261, 242] on div "Already Saving" at bounding box center [263, 240] width 97 height 13
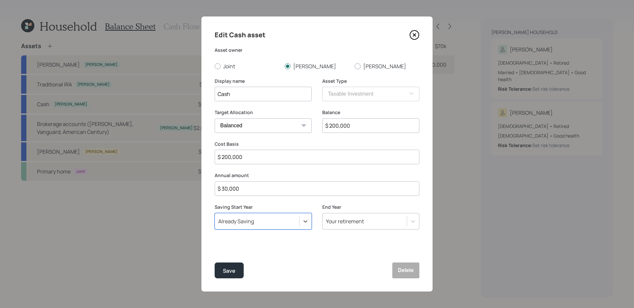
click at [398, 217] on div "Your retirement" at bounding box center [364, 221] width 84 height 11
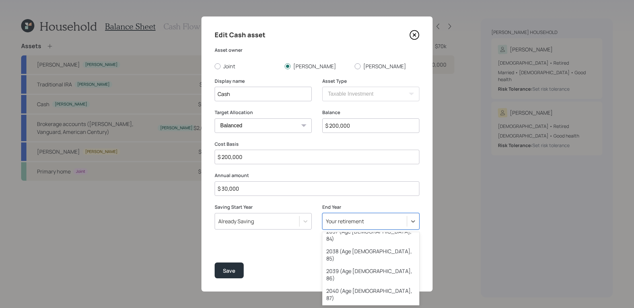
scroll to position [331, 0]
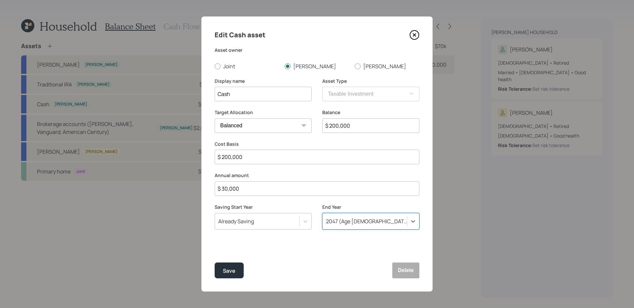
click at [357, 122] on input "$ 200,000" at bounding box center [370, 125] width 97 height 15
type input "$ 170,000"
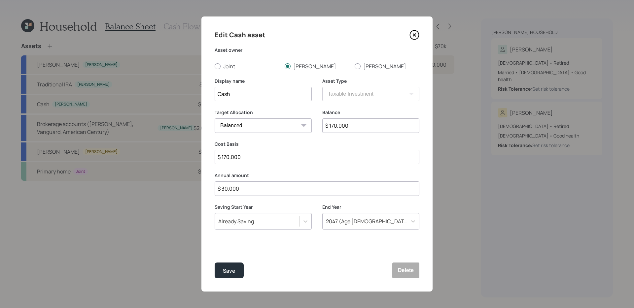
click at [215, 245] on button "Save" at bounding box center [229, 271] width 29 height 16
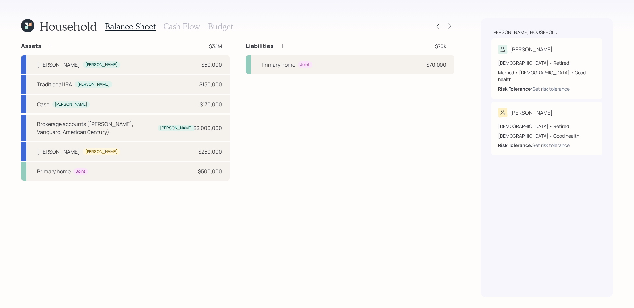
click at [47, 45] on icon at bounding box center [50, 46] width 7 height 7
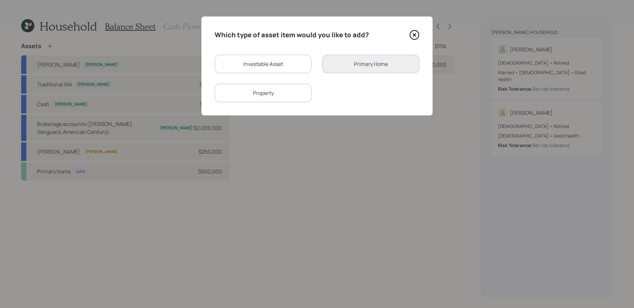
click at [278, 59] on div "Investable Asset" at bounding box center [263, 64] width 97 height 18
select select "taxable"
select select "balanced"
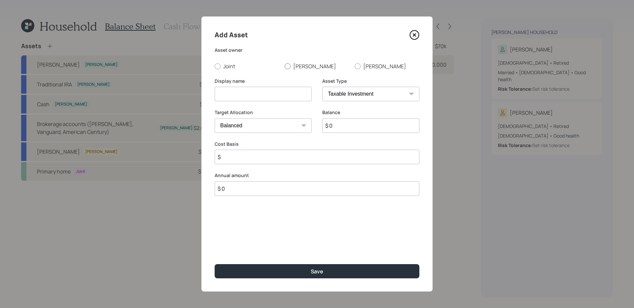
click at [293, 66] on label "[PERSON_NAME]" at bounding box center [316, 66] width 65 height 7
click at [284, 66] on input "[PERSON_NAME]" at bounding box center [284, 66] width 0 height 0
radio input "true"
click at [278, 96] on input at bounding box center [263, 94] width 97 height 15
type input "Checking"
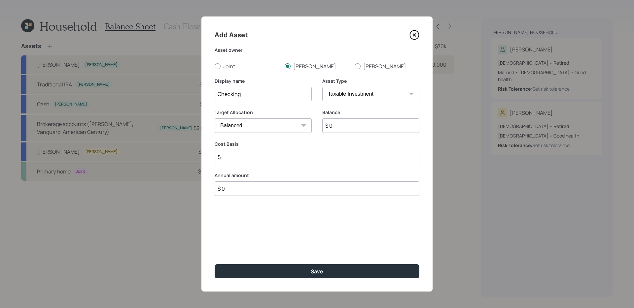
select select "emergency_fund"
type input "$ 30,000"
click at [215, 245] on button "Save" at bounding box center [317, 271] width 205 height 14
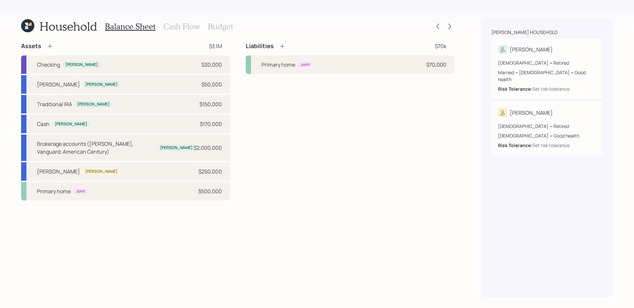
click at [170, 26] on h3 "Cash Flow" at bounding box center [181, 27] width 37 height 10
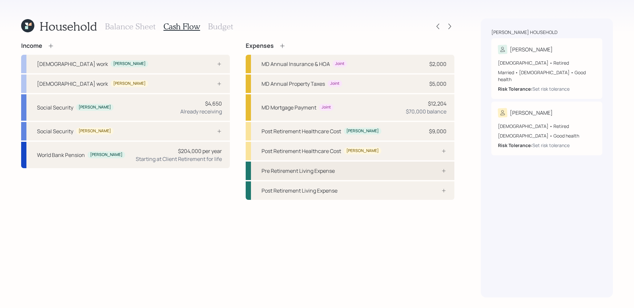
click at [400, 169] on div "Pre Retirement Living Expense" at bounding box center [350, 171] width 209 height 18
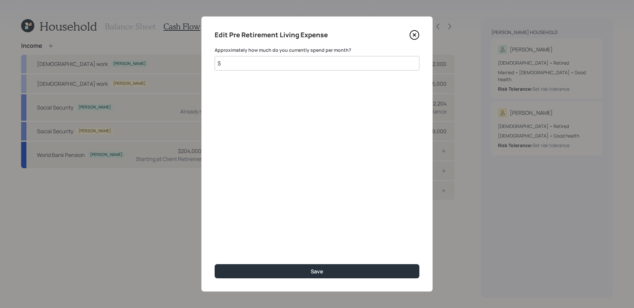
click at [310, 67] on input "$" at bounding box center [317, 63] width 205 height 15
type input "$ 13,500"
click at [215, 245] on button "Save" at bounding box center [317, 271] width 205 height 14
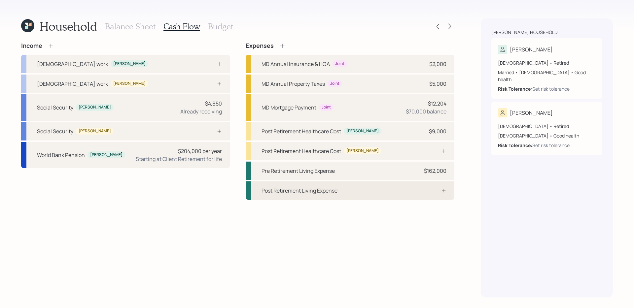
click at [324, 183] on div "Post Retirement Living Expense" at bounding box center [350, 191] width 209 height 18
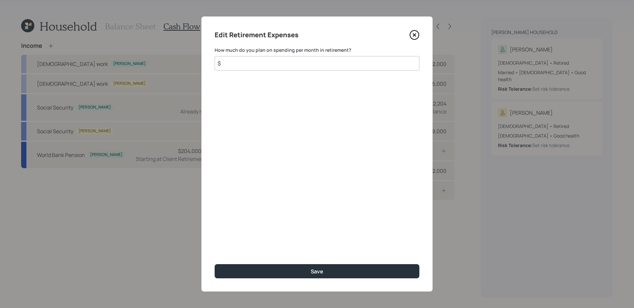
click at [307, 61] on input "$" at bounding box center [317, 63] width 205 height 15
type input "$ 13,500"
click at [215, 245] on button "Save" at bounding box center [317, 271] width 205 height 14
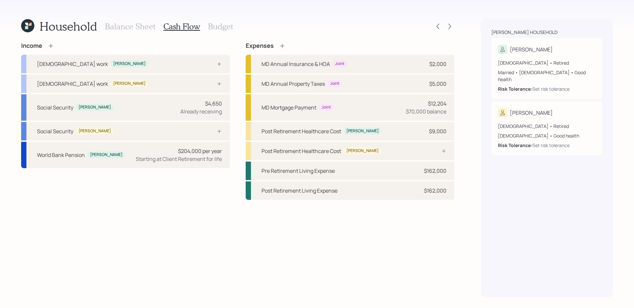
click at [220, 24] on h3 "Budget" at bounding box center [220, 27] width 25 height 10
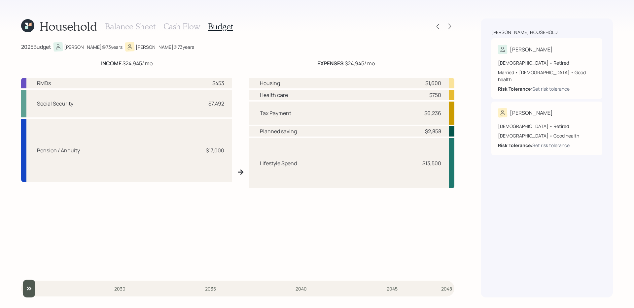
click at [453, 23] on div at bounding box center [449, 26] width 9 height 9
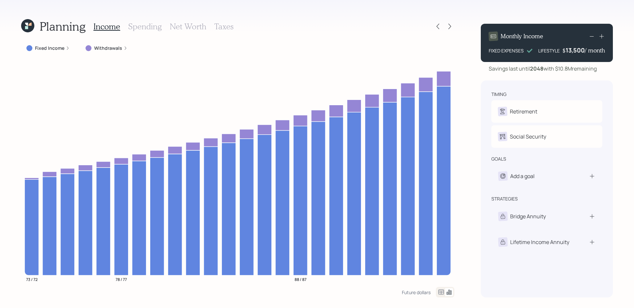
click at [112, 50] on label "Withdrawals" at bounding box center [108, 48] width 28 height 7
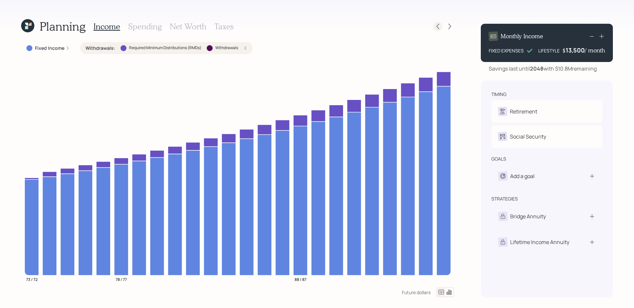
click at [438, 27] on icon at bounding box center [437, 26] width 7 height 7
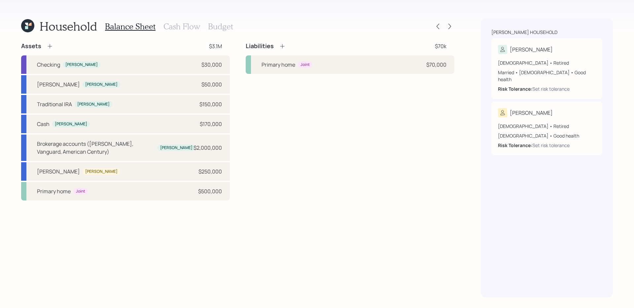
click at [178, 26] on h3 "Cash Flow" at bounding box center [181, 27] width 37 height 10
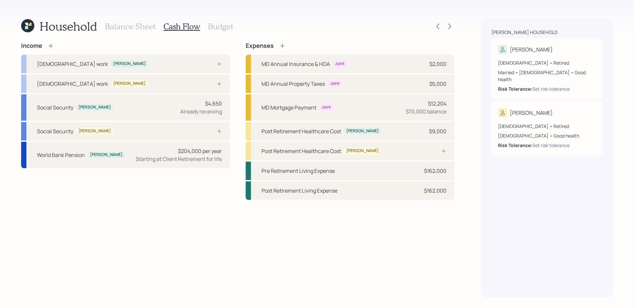
click at [288, 245] on div "Income [DEMOGRAPHIC_DATA] work [PERSON_NAME] [DEMOGRAPHIC_DATA] work [PERSON_NA…" at bounding box center [237, 169] width 433 height 255
click at [283, 46] on icon at bounding box center [282, 46] width 7 height 7
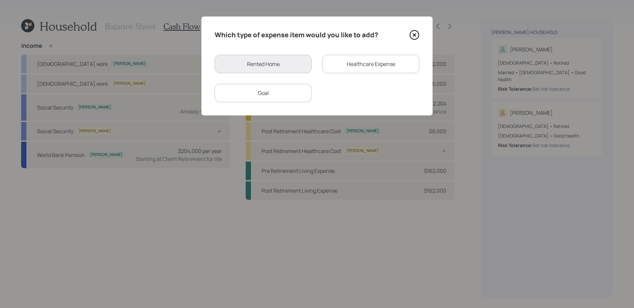
click at [294, 93] on div "Goal" at bounding box center [263, 93] width 97 height 18
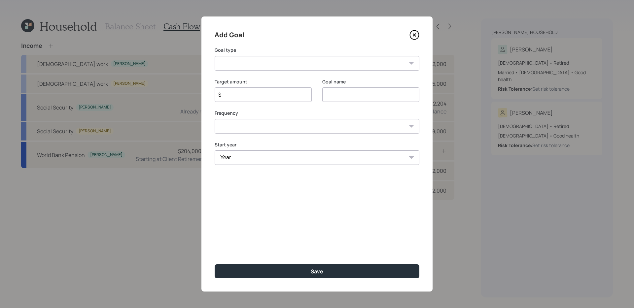
click at [298, 69] on select "Create an emergency fund Donate to charity Purchase a home Make a purchase Supp…" at bounding box center [317, 63] width 205 height 15
select select "other"
click at [215, 56] on select "Create an emergency fund Donate to charity Purchase a home Make a purchase Supp…" at bounding box center [317, 63] width 205 height 15
click at [349, 97] on input "Other" at bounding box center [370, 94] width 97 height 15
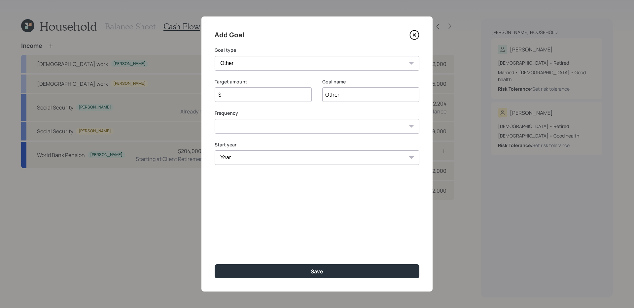
click at [349, 97] on input "Other" at bounding box center [370, 94] width 97 height 15
type input "Enclosing Car Port"
type input "$ 25,000"
type input "o"
type input "Enclosing Car Port"
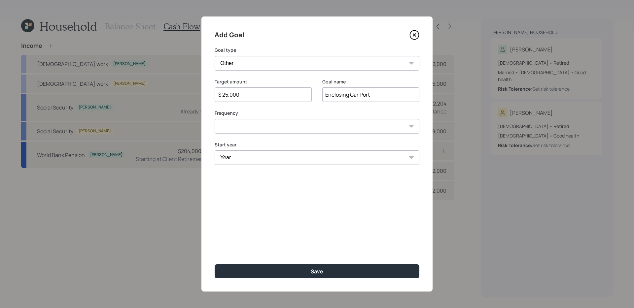
select select "0"
select select "2026"
click at [215, 245] on button "Save" at bounding box center [317, 271] width 205 height 14
type input "$"
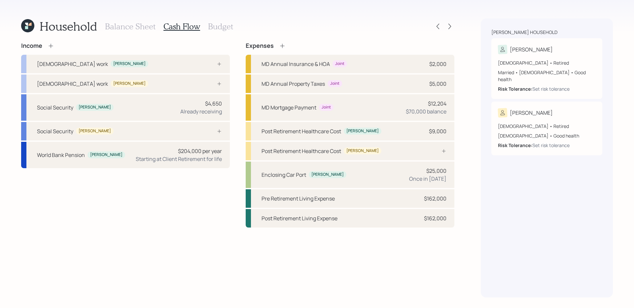
click at [282, 48] on icon at bounding box center [282, 46] width 7 height 7
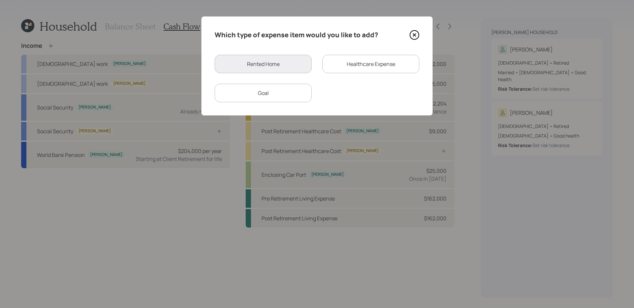
click at [284, 91] on div "Goal" at bounding box center [263, 93] width 97 height 18
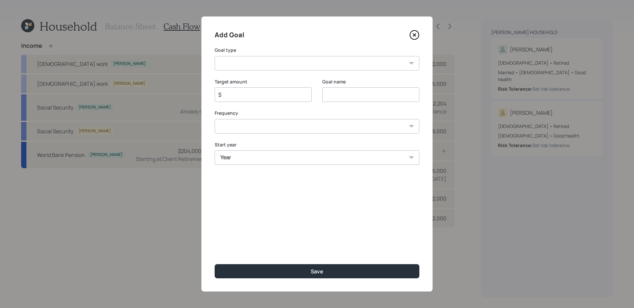
click at [365, 101] on input at bounding box center [370, 94] width 97 height 15
type input "Replace Air Conditioner"
select select "2025"
select select "0"
click at [317, 64] on select "Create an emergency fund Donate to charity Purchase a home Make a purchase Supp…" at bounding box center [317, 63] width 205 height 15
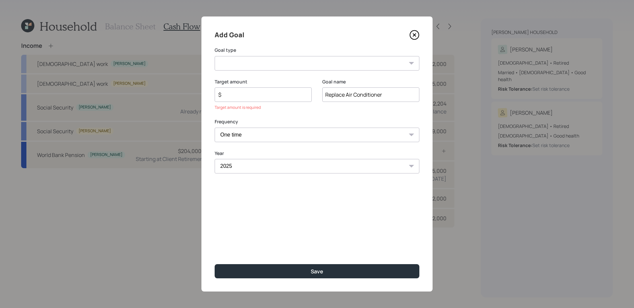
select select "other"
click at [215, 56] on select "Create an emergency fund Donate to charity Purchase a home Make a purchase Supp…" at bounding box center [317, 63] width 205 height 15
click at [258, 96] on input "$" at bounding box center [260, 95] width 86 height 8
click at [215, 245] on button "Save" at bounding box center [317, 271] width 205 height 14
type input "$"
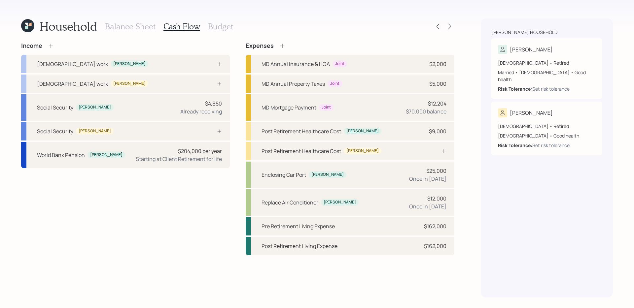
click at [386, 36] on div "Household Balance Sheet Cash Flow Budget Income [DEMOGRAPHIC_DATA] work [PERSON…" at bounding box center [237, 157] width 433 height 279
click at [450, 28] on icon at bounding box center [449, 26] width 7 height 7
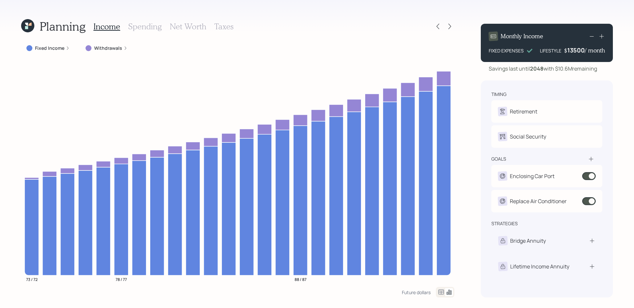
click at [485, 50] on div "13500" at bounding box center [575, 50] width 17 height 8
click at [464, 64] on div "Planning Income Spending Net Worth Taxes Fixed Income Withdrawals 73 / 72 78 / …" at bounding box center [317, 154] width 634 height 308
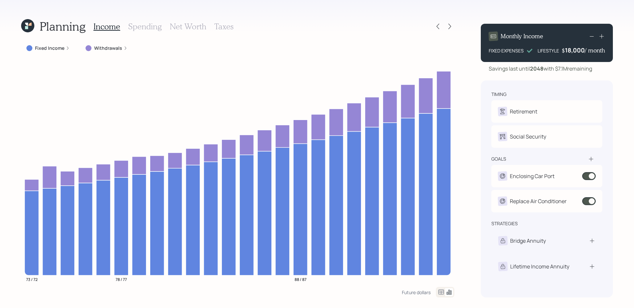
click at [113, 48] on label "Withdrawals" at bounding box center [108, 48] width 28 height 7
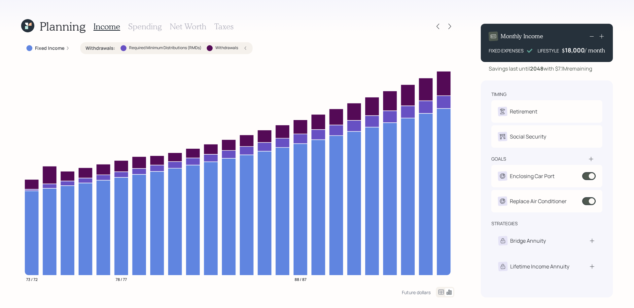
click at [231, 49] on label "Withdrawals" at bounding box center [226, 48] width 23 height 6
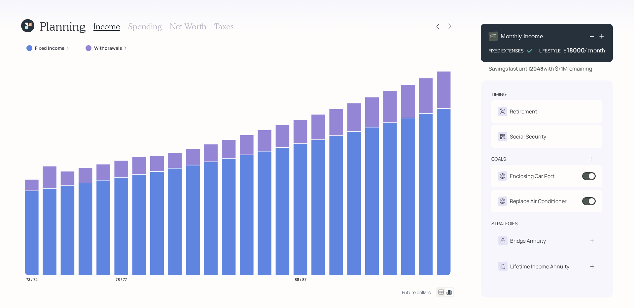
click at [485, 51] on div "18000" at bounding box center [575, 50] width 18 height 8
click at [485, 97] on div "Planning Income Spending Net Worth Taxes Fixed Income Withdrawals 73 / 72 78 / …" at bounding box center [317, 154] width 634 height 308
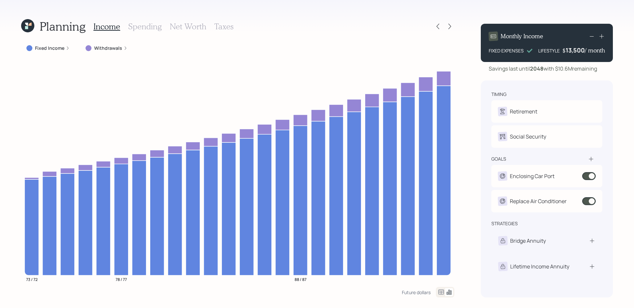
click at [467, 154] on div "Planning Income Spending Net Worth Taxes Fixed Income Withdrawals 73 / 72 78 / …" at bounding box center [317, 154] width 634 height 308
click at [449, 27] on icon at bounding box center [449, 27] width 3 height 6
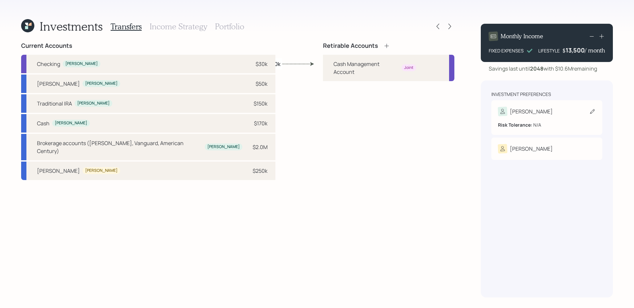
click at [485, 107] on div "[PERSON_NAME]" at bounding box center [547, 111] width 98 height 9
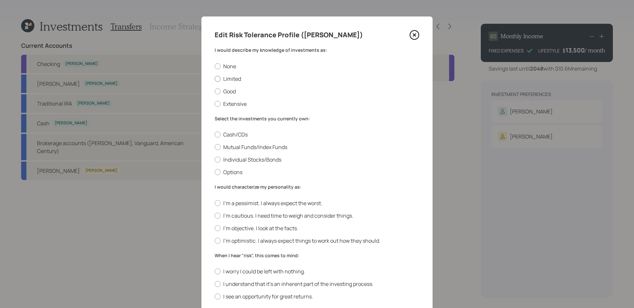
click at [257, 78] on label "Limited" at bounding box center [317, 78] width 205 height 7
click at [215, 79] on input "Limited" at bounding box center [214, 79] width 0 height 0
radio input "true"
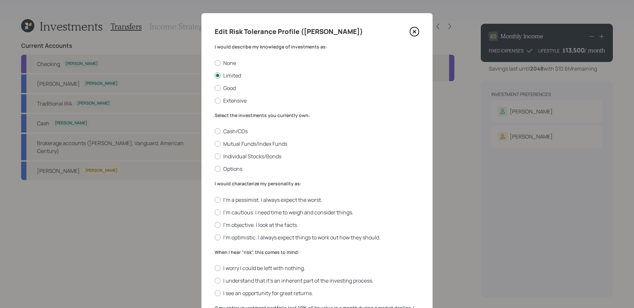
scroll to position [3, 0]
click at [235, 131] on label "Cash/CDs" at bounding box center [317, 131] width 205 height 7
click at [215, 132] on input "Cash/CDs" at bounding box center [214, 132] width 0 height 0
radio input "true"
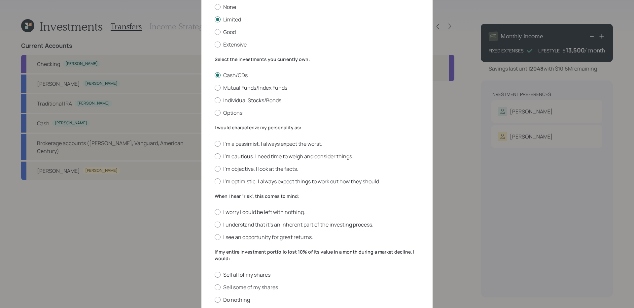
scroll to position [59, 0]
click at [269, 158] on label "I'm cautious. I need time to weigh and consider things." at bounding box center [317, 156] width 205 height 7
click at [215, 157] on input "I'm cautious. I need time to weigh and consider things." at bounding box center [214, 156] width 0 height 0
radio input "true"
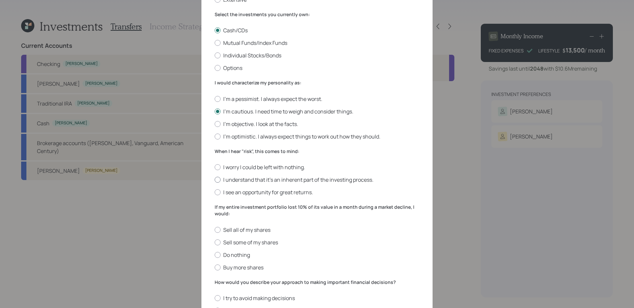
scroll to position [104, 0]
click at [284, 168] on label "I worry I could be left with nothing." at bounding box center [317, 167] width 205 height 7
click at [215, 168] on input "I worry I could be left with nothing." at bounding box center [214, 168] width 0 height 0
radio input "true"
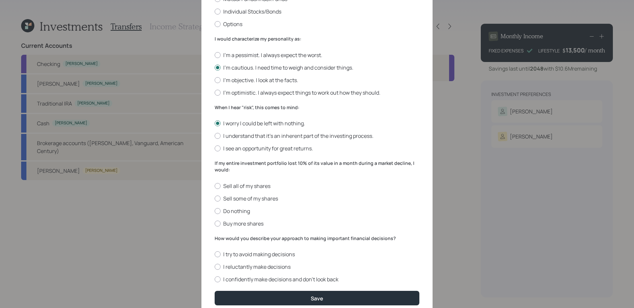
scroll to position [147, 0]
click at [270, 212] on label "Do nothing" at bounding box center [317, 212] width 205 height 7
click at [215, 212] on input "Do nothing" at bounding box center [214, 212] width 0 height 0
radio input "true"
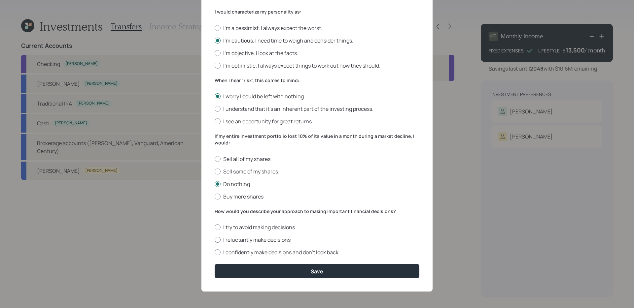
click at [289, 238] on label "I reluctantly make decisions" at bounding box center [317, 239] width 205 height 7
click at [215, 240] on input "I reluctantly make decisions" at bounding box center [214, 240] width 0 height 0
radio input "true"
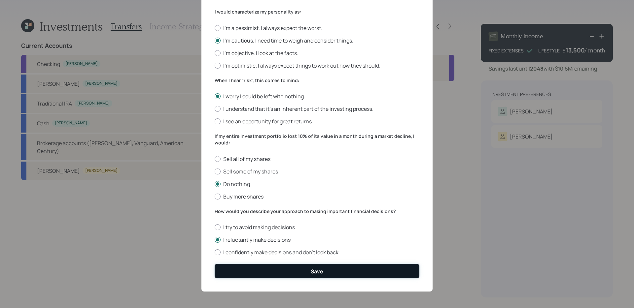
click at [296, 245] on button "Save" at bounding box center [317, 271] width 205 height 14
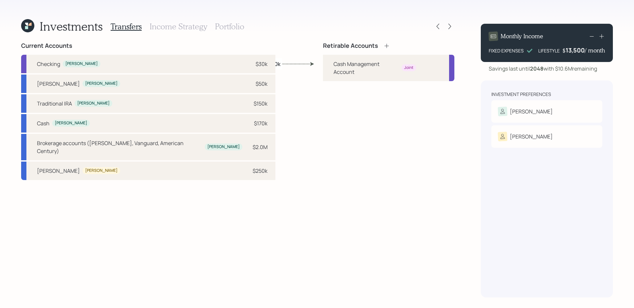
click at [387, 47] on icon at bounding box center [386, 46] width 7 height 7
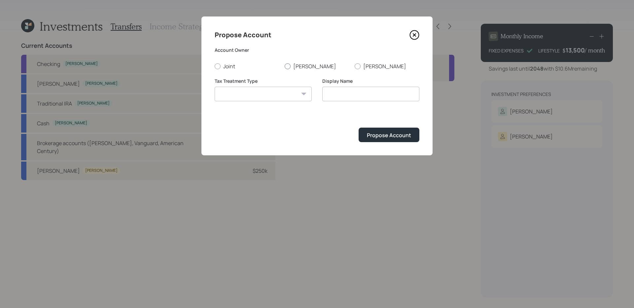
click at [298, 66] on label "[PERSON_NAME]" at bounding box center [316, 66] width 65 height 7
click at [284, 66] on input "[PERSON_NAME]" at bounding box center [284, 66] width 0 height 0
radio input "true"
click at [291, 97] on select "[PERSON_NAME] Taxable Traditional" at bounding box center [263, 94] width 97 height 15
select select "[PERSON_NAME]"
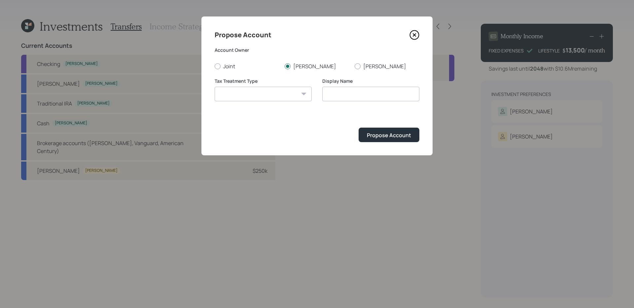
click at [215, 87] on select "[PERSON_NAME] Taxable Traditional" at bounding box center [263, 94] width 97 height 15
type input "[PERSON_NAME]"
click at [385, 137] on div "Propose Account" at bounding box center [389, 135] width 44 height 7
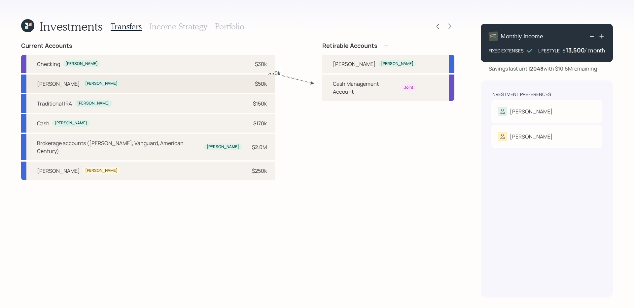
click at [165, 89] on div "[PERSON_NAME] [PERSON_NAME] $50k" at bounding box center [147, 84] width 253 height 18
click at [378, 64] on div "[PERSON_NAME]" at bounding box center [397, 63] width 38 height 7
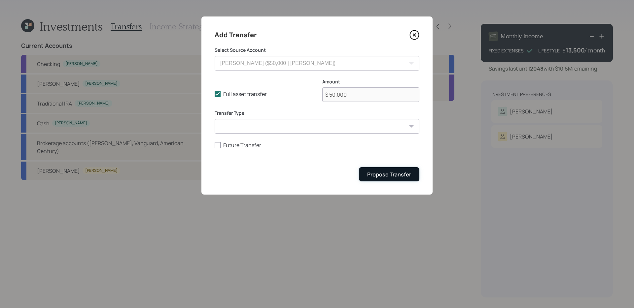
click at [369, 178] on div "Propose Transfer" at bounding box center [389, 174] width 44 height 7
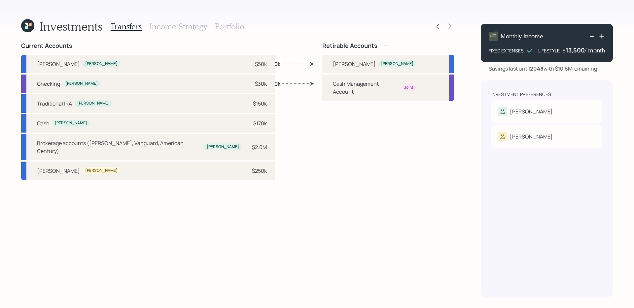
click at [384, 45] on icon at bounding box center [385, 46] width 7 height 7
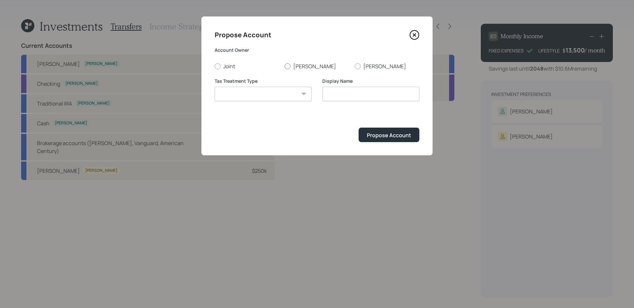
click at [290, 69] on label "[PERSON_NAME]" at bounding box center [316, 66] width 65 height 7
click at [284, 66] on input "[PERSON_NAME]" at bounding box center [284, 66] width 0 height 0
radio input "true"
click at [282, 93] on select "[PERSON_NAME] Taxable Traditional" at bounding box center [263, 94] width 97 height 15
select select "traditional"
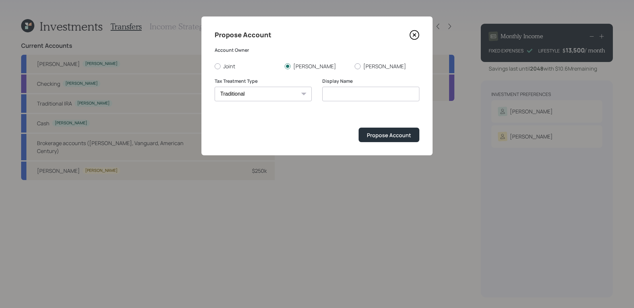
click at [215, 87] on select "[PERSON_NAME] Taxable Traditional" at bounding box center [263, 94] width 97 height 15
type input "Traditional"
click at [383, 135] on div "Propose Account" at bounding box center [389, 135] width 44 height 7
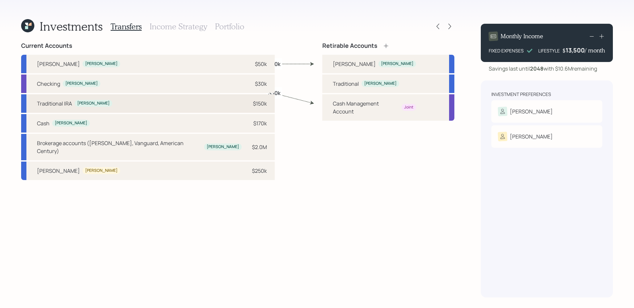
click at [161, 106] on div "Traditional IRA [PERSON_NAME] $150k" at bounding box center [147, 103] width 253 height 18
click at [350, 82] on div "Traditional" at bounding box center [346, 84] width 26 height 8
select select "e375474f-e609-414c-82e3-d87b2a126348"
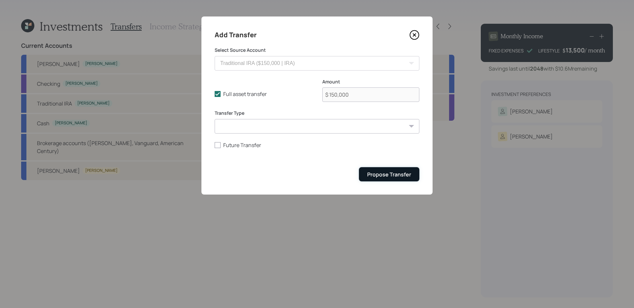
click at [382, 177] on div "Propose Transfer" at bounding box center [389, 174] width 44 height 7
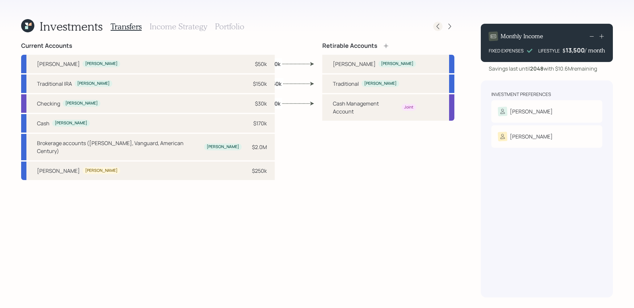
click at [439, 30] on div at bounding box center [437, 26] width 9 height 9
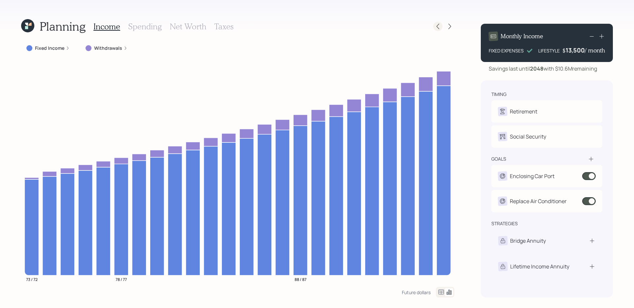
click at [438, 29] on icon at bounding box center [437, 26] width 7 height 7
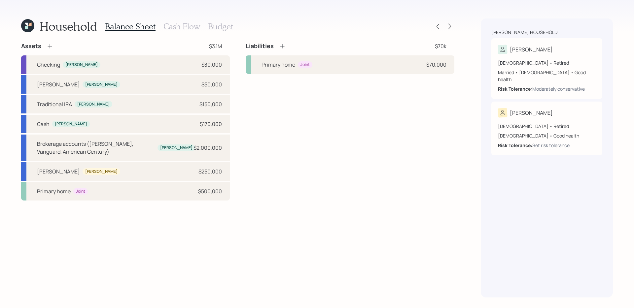
click at [180, 28] on h3 "Cash Flow" at bounding box center [181, 27] width 37 height 10
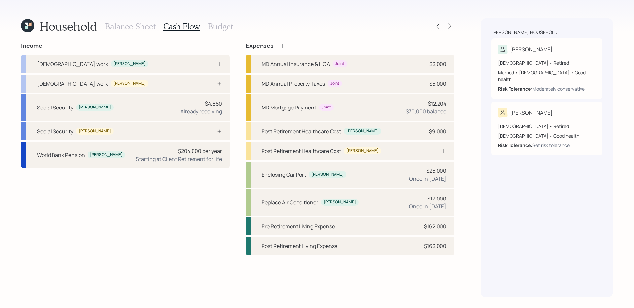
click at [224, 28] on h3 "Budget" at bounding box center [220, 27] width 25 height 10
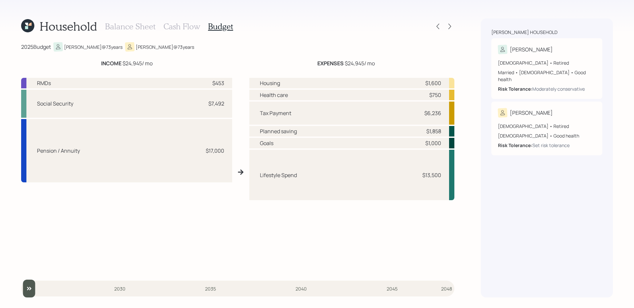
click at [174, 28] on h3 "Cash Flow" at bounding box center [181, 27] width 37 height 10
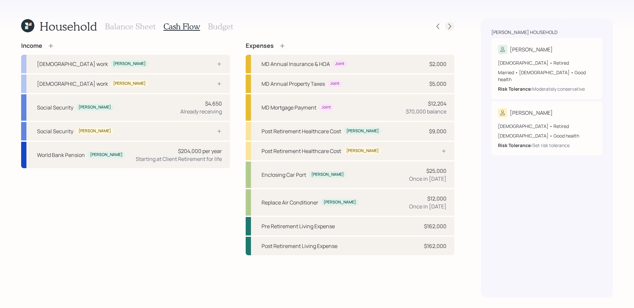
click at [452, 25] on icon at bounding box center [449, 26] width 7 height 7
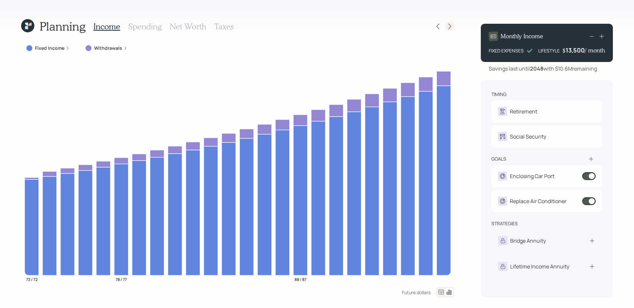
click at [453, 27] on div at bounding box center [449, 26] width 9 height 9
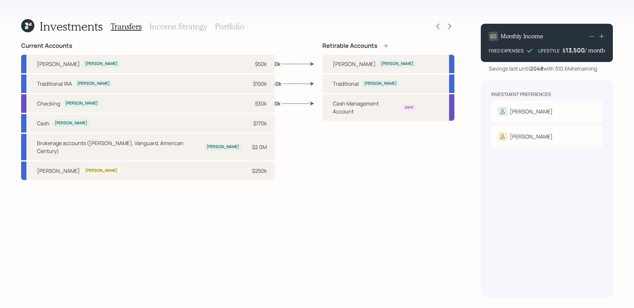
click at [386, 43] on icon at bounding box center [385, 46] width 7 height 7
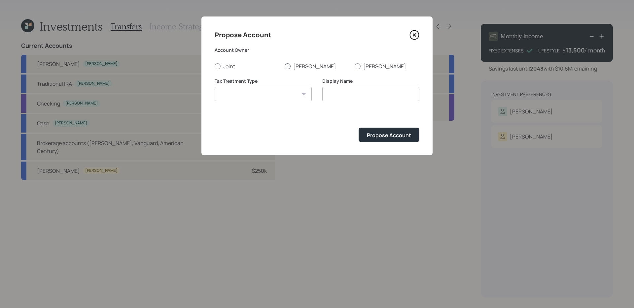
click at [291, 63] on label "[PERSON_NAME]" at bounding box center [316, 66] width 65 height 7
click at [284, 66] on input "[PERSON_NAME]" at bounding box center [284, 66] width 0 height 0
radio input "true"
click at [269, 94] on select "[PERSON_NAME] Taxable Traditional" at bounding box center [263, 94] width 97 height 15
select select "taxable"
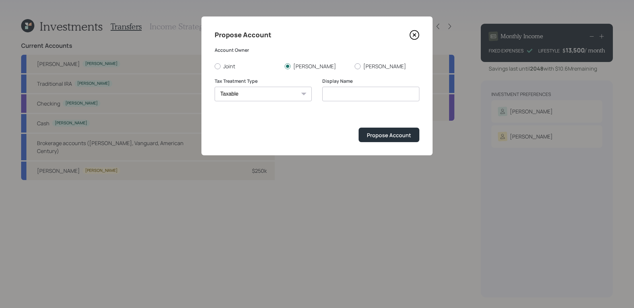
click at [215, 87] on select "[PERSON_NAME] Taxable Traditional" at bounding box center [263, 94] width 97 height 15
type input "Taxable"
click at [390, 135] on div "Propose Account" at bounding box center [389, 135] width 44 height 7
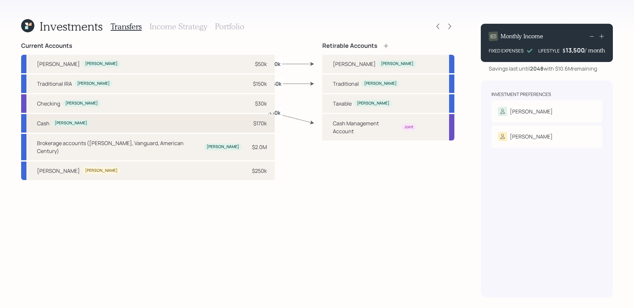
click at [108, 125] on div "[PERSON_NAME] $170k" at bounding box center [147, 123] width 253 height 18
click at [363, 108] on div "Taxable [PERSON_NAME]" at bounding box center [388, 103] width 132 height 18
select select "2133117e-bafd-466a-a6a2-575235b7eff3"
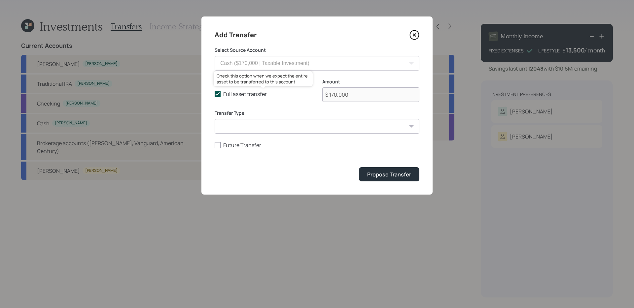
click at [216, 94] on polyline at bounding box center [218, 94] width 4 height 3
click at [215, 94] on input "Full asset transfer" at bounding box center [214, 94] width 0 height 0
checkbox input "false"
click at [355, 96] on input "$ 170,000" at bounding box center [370, 94] width 97 height 15
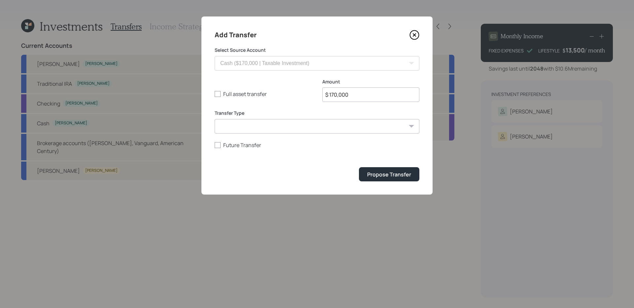
click at [355, 96] on input "$ 170,000" at bounding box center [370, 94] width 97 height 15
type input "$ 80,000"
click at [380, 170] on button "Propose Transfer" at bounding box center [389, 174] width 60 height 14
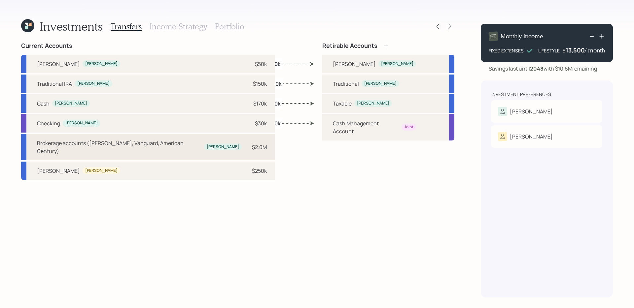
click at [156, 146] on div "Brokerage accounts ([PERSON_NAME], Vanguard, American Century)" at bounding box center [119, 147] width 164 height 16
click at [338, 105] on div "Taxable" at bounding box center [342, 104] width 19 height 8
select select "e7e619e3-2ddc-4d58-88fc-feb68a490715"
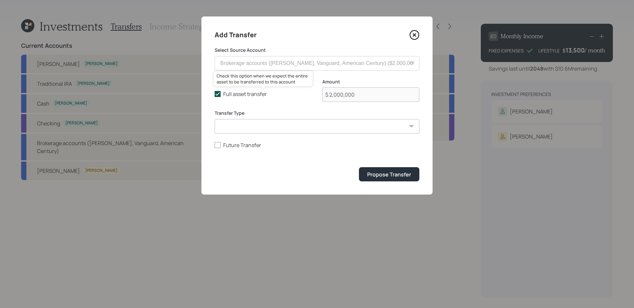
click at [217, 95] on polyline at bounding box center [218, 94] width 4 height 3
click at [215, 94] on input "Full asset transfer" at bounding box center [214, 94] width 0 height 0
checkbox input "false"
click at [381, 92] on input "$ 2,000,000" at bounding box center [370, 94] width 97 height 15
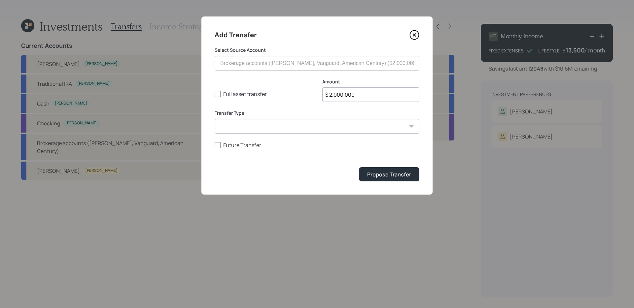
click at [381, 92] on input "$ 2,000,000" at bounding box center [370, 94] width 97 height 15
type input "$ 500,000"
click at [374, 170] on button "Propose Transfer" at bounding box center [389, 174] width 60 height 14
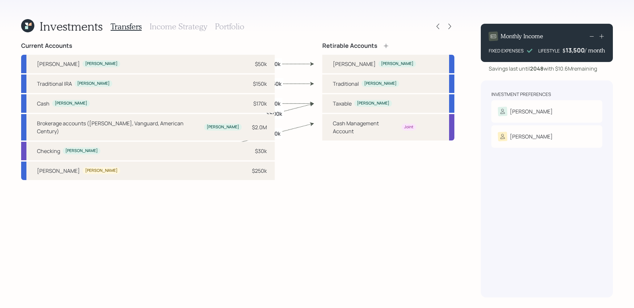
click at [200, 28] on h3 "Income Strategy" at bounding box center [177, 27] width 57 height 10
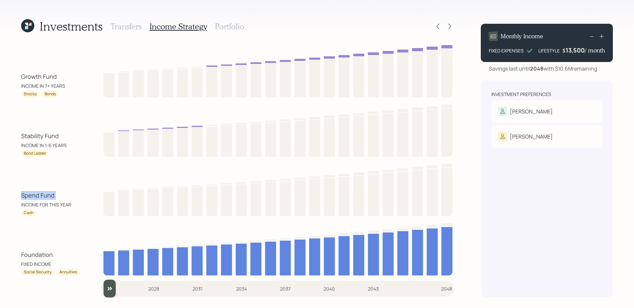
drag, startPoint x: 68, startPoint y: 197, endPoint x: 17, endPoint y: 195, distance: 50.2
click at [17, 195] on div "Investments Transfers Income Strategy Portfolio Growth Fund INCOME IN 7+ YEARS …" at bounding box center [317, 154] width 634 height 308
click at [17, 196] on div "Investments Transfers Income Strategy Portfolio Growth Fund INCOME IN 7+ YEARS …" at bounding box center [317, 154] width 634 height 308
drag, startPoint x: 16, startPoint y: 196, endPoint x: 74, endPoint y: 197, distance: 58.1
click at [74, 197] on div "Investments Transfers Income Strategy Portfolio Growth Fund INCOME IN 7+ YEARS …" at bounding box center [317, 154] width 634 height 308
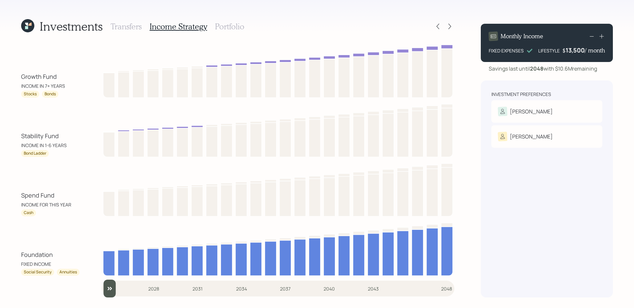
click at [16, 131] on div "Investments Transfers Income Strategy Portfolio Growth Fund INCOME IN 7+ YEARS …" at bounding box center [317, 154] width 634 height 308
drag, startPoint x: 15, startPoint y: 139, endPoint x: 77, endPoint y: 137, distance: 61.7
click at [77, 137] on div "Investments Transfers Income Strategy Portfolio Growth Fund INCOME IN 7+ YEARS …" at bounding box center [317, 154] width 634 height 308
click at [18, 202] on div "Investments Transfers Income Strategy Portfolio Growth Fund INCOME IN 7+ YEARS …" at bounding box center [317, 154] width 634 height 308
drag, startPoint x: 15, startPoint y: 197, endPoint x: 61, endPoint y: 198, distance: 45.9
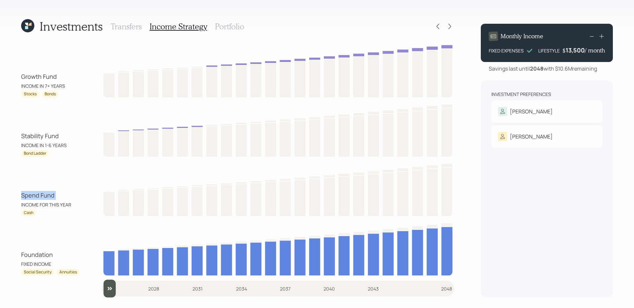
click at [61, 198] on div "Investments Transfers Income Strategy Portfolio Growth Fund INCOME IN 7+ YEARS …" at bounding box center [317, 154] width 634 height 308
drag, startPoint x: 20, startPoint y: 140, endPoint x: 70, endPoint y: 137, distance: 49.9
click at [70, 137] on div "Investments Transfers Income Strategy Portfolio Growth Fund INCOME IN 7+ YEARS …" at bounding box center [317, 154] width 634 height 308
click at [22, 195] on div "Spend Fund" at bounding box center [37, 195] width 33 height 9
drag, startPoint x: 20, startPoint y: 195, endPoint x: 72, endPoint y: 197, distance: 51.5
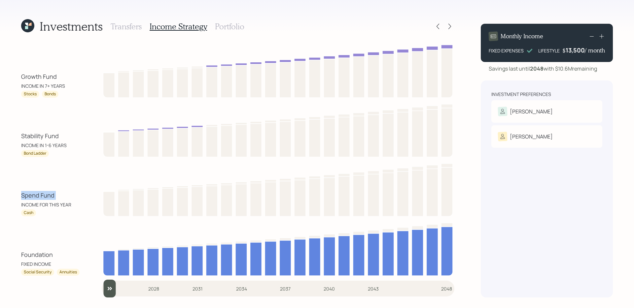
click at [72, 197] on div "Investments Transfers Income Strategy Portfolio Growth Fund INCOME IN 7+ YEARS …" at bounding box center [317, 154] width 634 height 308
click at [37, 141] on div "Stability Fund INCOME IN 1-6 YEARS" at bounding box center [50, 140] width 59 height 17
drag, startPoint x: 16, startPoint y: 139, endPoint x: 85, endPoint y: 138, distance: 69.3
click at [85, 138] on div "Investments Transfers Income Strategy Portfolio Growth Fund INCOME IN 7+ YEARS …" at bounding box center [317, 154] width 634 height 308
click at [70, 146] on div "Stability Fund INCOME IN 1-6 YEARS" at bounding box center [50, 140] width 59 height 17
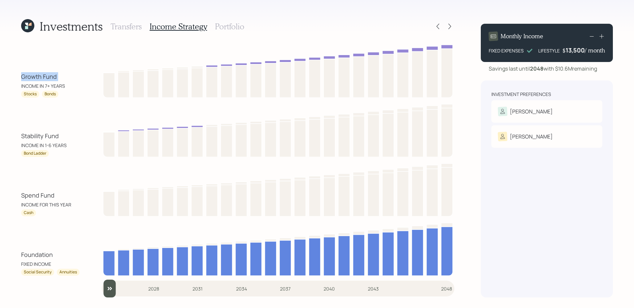
drag, startPoint x: 15, startPoint y: 77, endPoint x: 63, endPoint y: 77, distance: 48.5
click at [63, 77] on div "Investments Transfers Income Strategy Portfolio Growth Fund INCOME IN 7+ YEARS …" at bounding box center [317, 154] width 634 height 308
click at [224, 27] on h3 "Portfolio" at bounding box center [229, 27] width 29 height 10
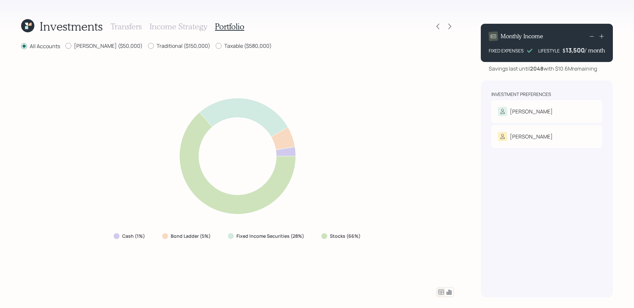
drag, startPoint x: 320, startPoint y: 238, endPoint x: 375, endPoint y: 233, distance: 55.1
click at [375, 233] on div "Cash (1%) Bond Ladder (5%) Fixed Income Securities (28%) Stocks (66%)" at bounding box center [237, 168] width 433 height 221
click at [300, 245] on div "All Accounts [PERSON_NAME] ($50,000) Traditional ($150,000) Taxable ($580,000) …" at bounding box center [237, 169] width 433 height 255
drag, startPoint x: 308, startPoint y: 237, endPoint x: 159, endPoint y: 233, distance: 148.9
click at [159, 233] on div "Cash (1%) Bond Ladder (5%) Fixed Income Securities (28%) Stocks (66%)" at bounding box center [237, 236] width 259 height 12
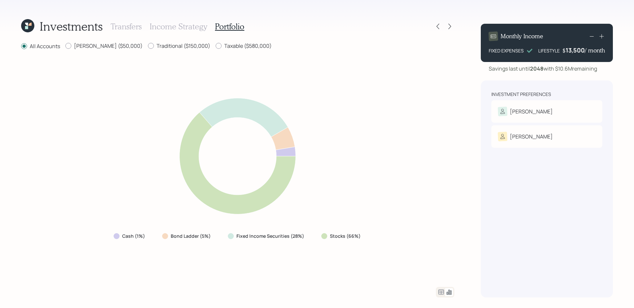
click at [153, 245] on div "Cash (1%) Bond Ladder (5%) Fixed Income Securities (28%) Stocks (66%)" at bounding box center [237, 168] width 433 height 221
drag, startPoint x: 152, startPoint y: 238, endPoint x: 97, endPoint y: 235, distance: 55.6
click at [96, 235] on div "Cash (1%) Bond Ladder (5%) Fixed Income Securities (28%) Stocks (66%)" at bounding box center [237, 168] width 433 height 221
click at [84, 229] on div "Cash (1%) Bond Ladder (5%) Fixed Income Securities (28%) Stocks (66%)" at bounding box center [237, 168] width 433 height 221
click at [148, 49] on label "Traditional ($150,000)" at bounding box center [179, 45] width 62 height 7
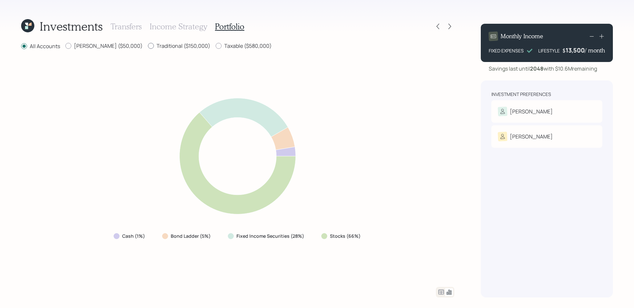
click at [148, 46] on input "Traditional ($150,000)" at bounding box center [148, 46] width 0 height 0
radio input "true"
radio input "false"
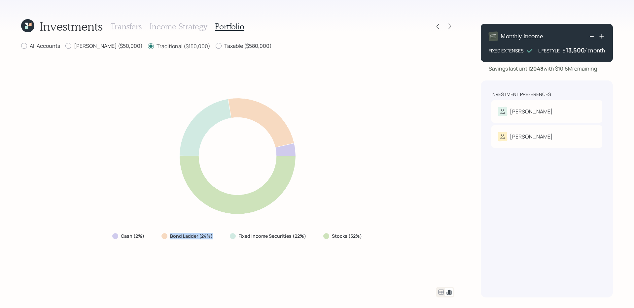
drag, startPoint x: 161, startPoint y: 237, endPoint x: 222, endPoint y: 234, distance: 61.8
click at [222, 234] on div "Cash (2%) Bond Ladder (24%) Fixed Income Securities (22%) Stocks (52%)" at bounding box center [237, 236] width 261 height 12
click at [196, 245] on div "Cash (2%) Bond Ladder (24%) Fixed Income Securities (22%) Stocks (52%)" at bounding box center [237, 168] width 433 height 221
click at [216, 48] on label "Taxable ($580,000)" at bounding box center [244, 45] width 56 height 7
click at [215, 46] on input "Taxable ($580,000)" at bounding box center [215, 46] width 0 height 0
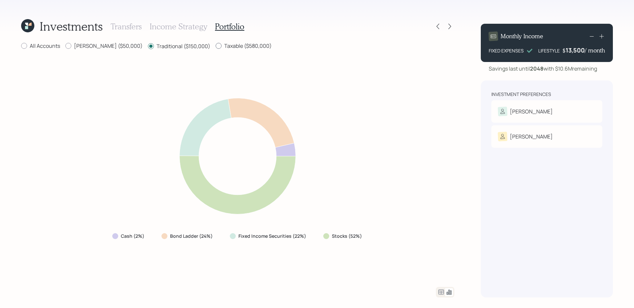
radio input "true"
radio input "false"
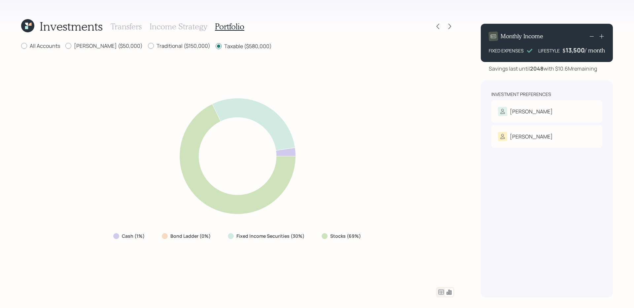
click at [94, 50] on div "[PERSON_NAME] ($50,000)" at bounding box center [103, 46] width 77 height 8
click at [94, 49] on label "[PERSON_NAME] ($50,000)" at bounding box center [103, 45] width 77 height 7
click at [65, 46] on input "[PERSON_NAME] ($50,000)" at bounding box center [65, 46] width 0 height 0
radio input "true"
radio input "false"
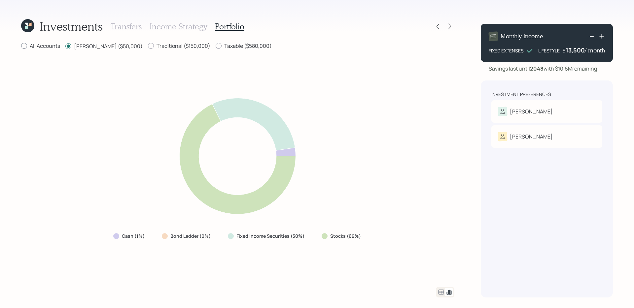
click at [39, 43] on label "All Accounts" at bounding box center [40, 45] width 39 height 7
click at [21, 46] on input "All Accounts" at bounding box center [21, 46] width 0 height 0
radio input "true"
radio input "false"
drag, startPoint x: 319, startPoint y: 239, endPoint x: 389, endPoint y: 245, distance: 69.9
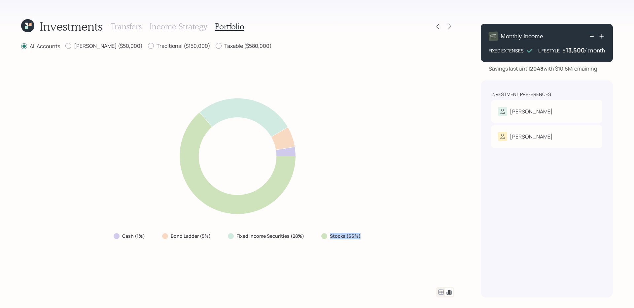
click at [389, 245] on div "Cash (1%) Bond Ladder (5%) Fixed Income Securities (28%) Stocks (66%)" at bounding box center [237, 168] width 433 height 221
click at [398, 245] on div "Cash (1%) Bond Ladder (5%) Fixed Income Securities (28%) Stocks (66%)" at bounding box center [237, 168] width 433 height 221
click at [439, 245] on icon at bounding box center [441, 292] width 8 height 8
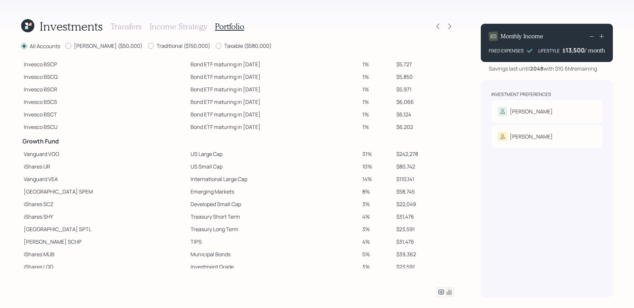
scroll to position [55, 0]
drag, startPoint x: 144, startPoint y: 154, endPoint x: 428, endPoint y: 156, distance: 284.2
click at [428, 156] on tr "Vanguard VOO US Large Cap 31% $242,278" at bounding box center [237, 153] width 433 height 13
click at [412, 173] on td "$110,141" at bounding box center [423, 178] width 61 height 13
drag, startPoint x: 147, startPoint y: 166, endPoint x: 415, endPoint y: 166, distance: 269.0
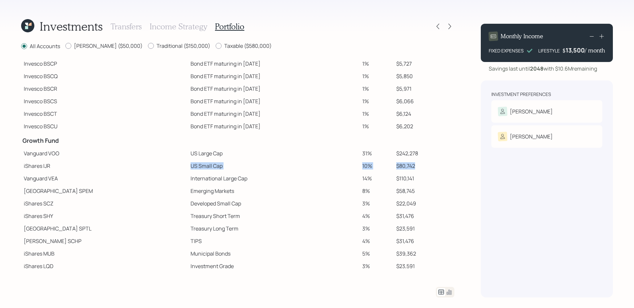
click at [415, 166] on tr "iShares IJR US Small Cap 10% $80,742" at bounding box center [237, 166] width 433 height 13
click at [197, 201] on td "Developed Small Cap" at bounding box center [274, 203] width 172 height 13
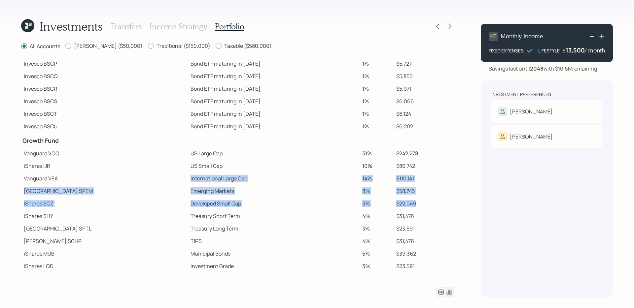
drag, startPoint x: 145, startPoint y: 177, endPoint x: 425, endPoint y: 207, distance: 282.5
click at [425, 207] on tbody "Spend Fund CASH Cash (Account Management) 1% $7,800 CASH Cash 0% $2,039 Stabili…" at bounding box center [237, 157] width 433 height 307
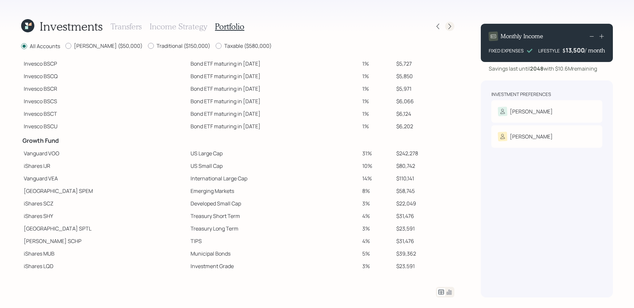
click at [450, 26] on icon at bounding box center [449, 27] width 3 height 6
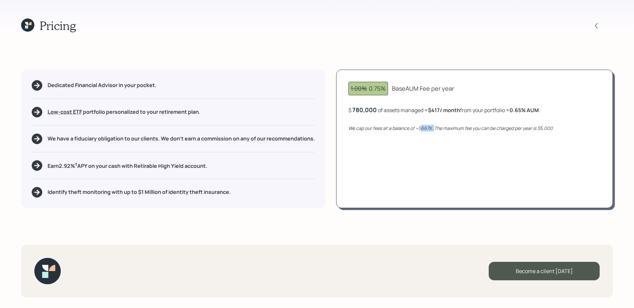
drag, startPoint x: 421, startPoint y: 128, endPoint x: 434, endPoint y: 128, distance: 13.2
click at [434, 128] on icon "We cap our fees at a balance of ~$667K. The maximum fee you can be charged per …" at bounding box center [450, 128] width 204 height 6
click at [423, 181] on div "1.00% 0.75% Base AUM Fee per year $ 780,000 of assets managed ≈ $417 / month fr…" at bounding box center [474, 139] width 277 height 139
drag, startPoint x: 432, startPoint y: 110, endPoint x: 443, endPoint y: 110, distance: 11.2
click at [443, 110] on b "$417 / month" at bounding box center [444, 110] width 32 height 7
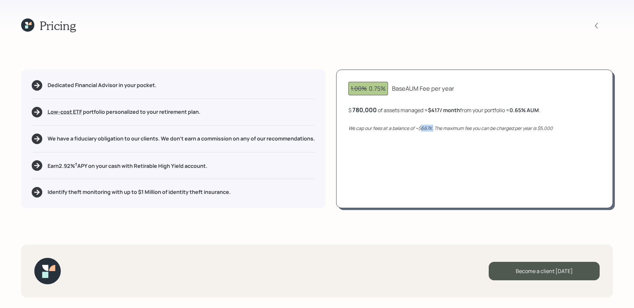
drag, startPoint x: 422, startPoint y: 127, endPoint x: 433, endPoint y: 127, distance: 11.2
click at [433, 127] on icon "We cap our fees at a balance of ~$667K. The maximum fee you can be charged per …" at bounding box center [450, 128] width 204 height 6
click at [461, 161] on div "1.00% 0.75% Base AUM Fee per year $ 780,000 of assets managed ≈ $417 / month fr…" at bounding box center [474, 139] width 277 height 139
click at [365, 109] on div "780,000" at bounding box center [364, 110] width 24 height 8
click at [365, 109] on div "780000" at bounding box center [363, 110] width 23 height 8
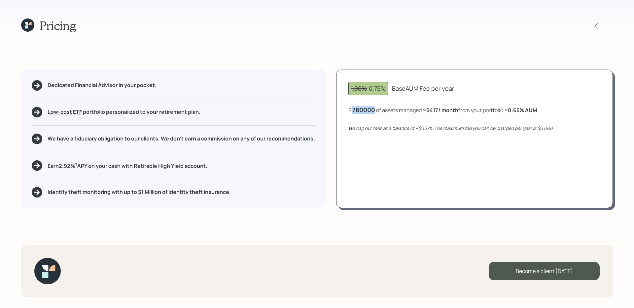
click at [365, 109] on div "780000" at bounding box center [363, 110] width 23 height 8
click at [383, 176] on div "1.00% 0.75% Base AUM Fee per year $ 1500000 of assets managed ≈ $417 / month fr…" at bounding box center [474, 139] width 277 height 139
drag, startPoint x: 438, startPoint y: 110, endPoint x: 449, endPoint y: 110, distance: 10.9
click at [449, 110] on b "$417 / month" at bounding box center [448, 110] width 32 height 7
click at [440, 153] on div "1.00% 0.75% Base AUM Fee per year $ 1,500,000 of assets managed ≈ $417 / month …" at bounding box center [474, 139] width 277 height 139
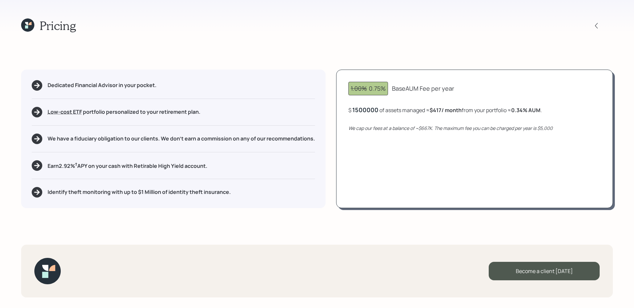
click at [374, 109] on div "1500000" at bounding box center [365, 110] width 26 height 8
click at [376, 201] on div "1.00% 0.75% Base AUM Fee per year $ 780,000 of assets managed ≈ $417 / month fr…" at bounding box center [474, 139] width 277 height 139
click at [169, 228] on div "Pricing Dedicated Financial Advisor in your pocket. Low-cost ETF Retirable uses…" at bounding box center [317, 154] width 634 height 308
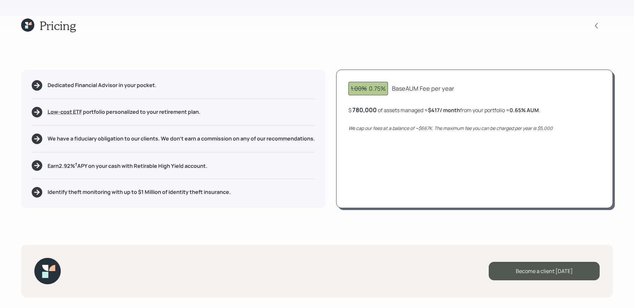
click at [181, 166] on h5 "Earn 2.92 % † APY on your cash with Retirable High Yield account." at bounding box center [128, 165] width 160 height 8
click at [203, 231] on div "Pricing Dedicated Financial Advisor in your pocket. Low-cost ETF Retirable uses…" at bounding box center [317, 154] width 634 height 308
click at [193, 191] on h5 "Identify theft monitoring with up to $1 Million of identity theft insurance." at bounding box center [139, 192] width 183 height 6
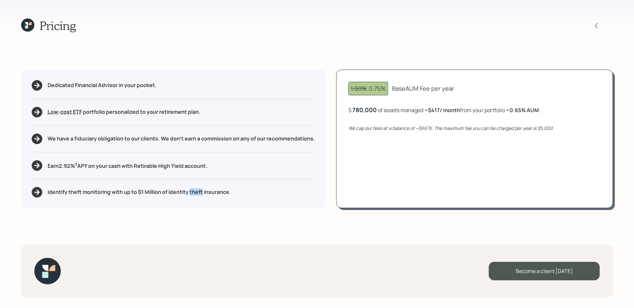
click at [193, 191] on h5 "Identify theft monitoring with up to $1 Million of identity theft insurance." at bounding box center [139, 192] width 183 height 6
click at [241, 236] on div "Pricing Dedicated Financial Advisor in your pocket. Low-cost ETF Retirable uses…" at bounding box center [317, 154] width 634 height 308
